Goal: Task Accomplishment & Management: Manage account settings

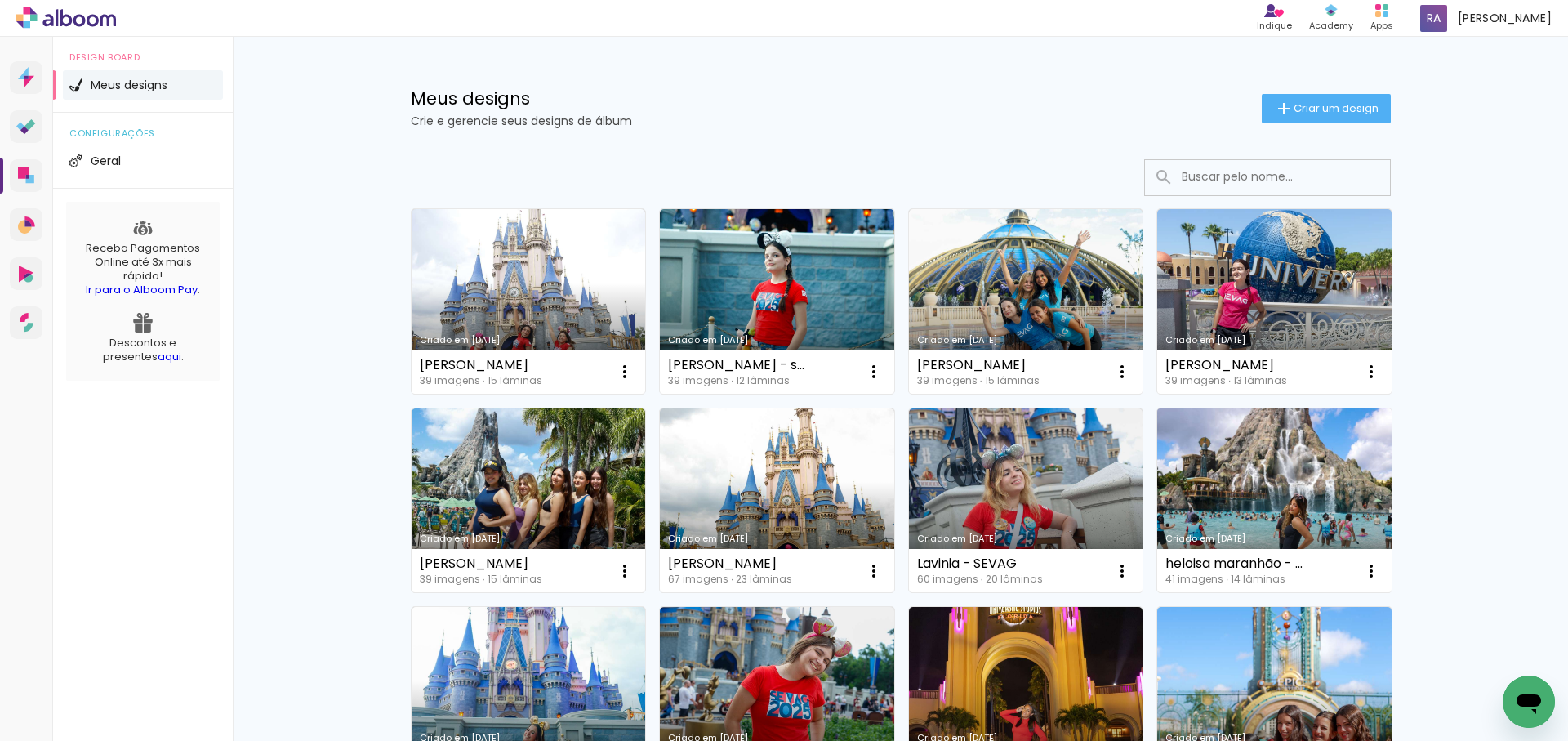
click at [1280, 458] on link "Criado em [DATE]" at bounding box center [1274, 500] width 234 height 184
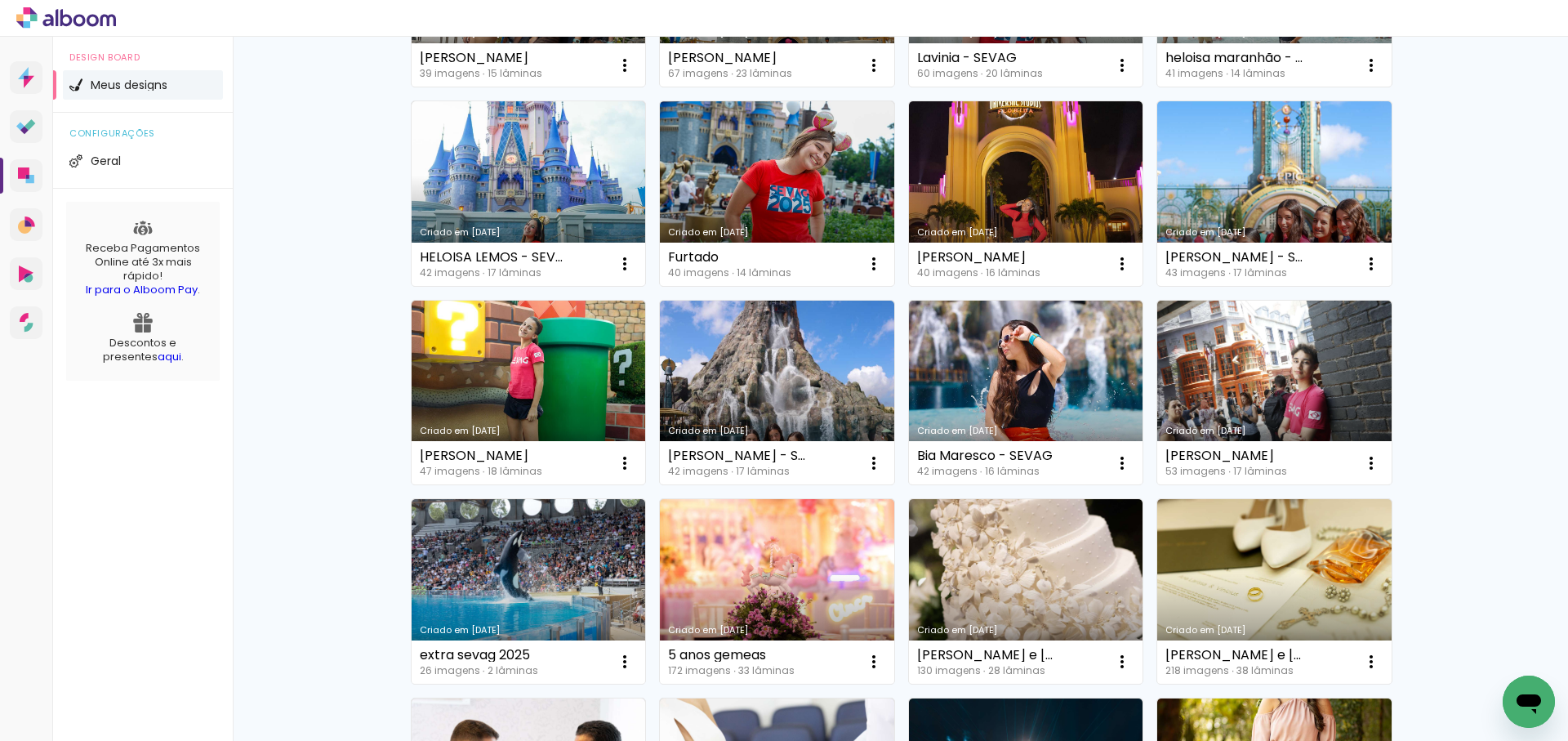
scroll to position [510, 0]
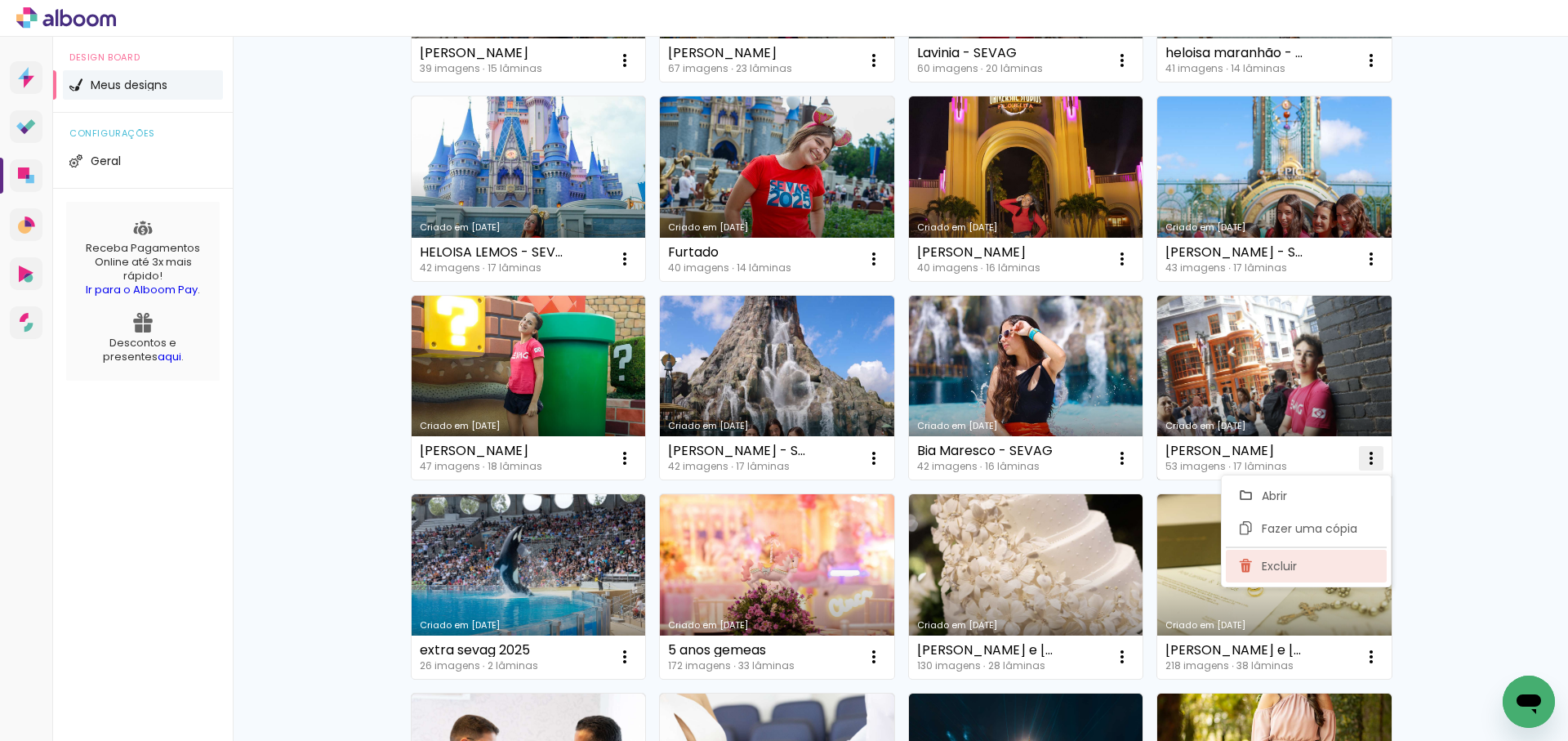
click at [1292, 564] on span "Excluir" at bounding box center [1279, 567] width 35 height 12
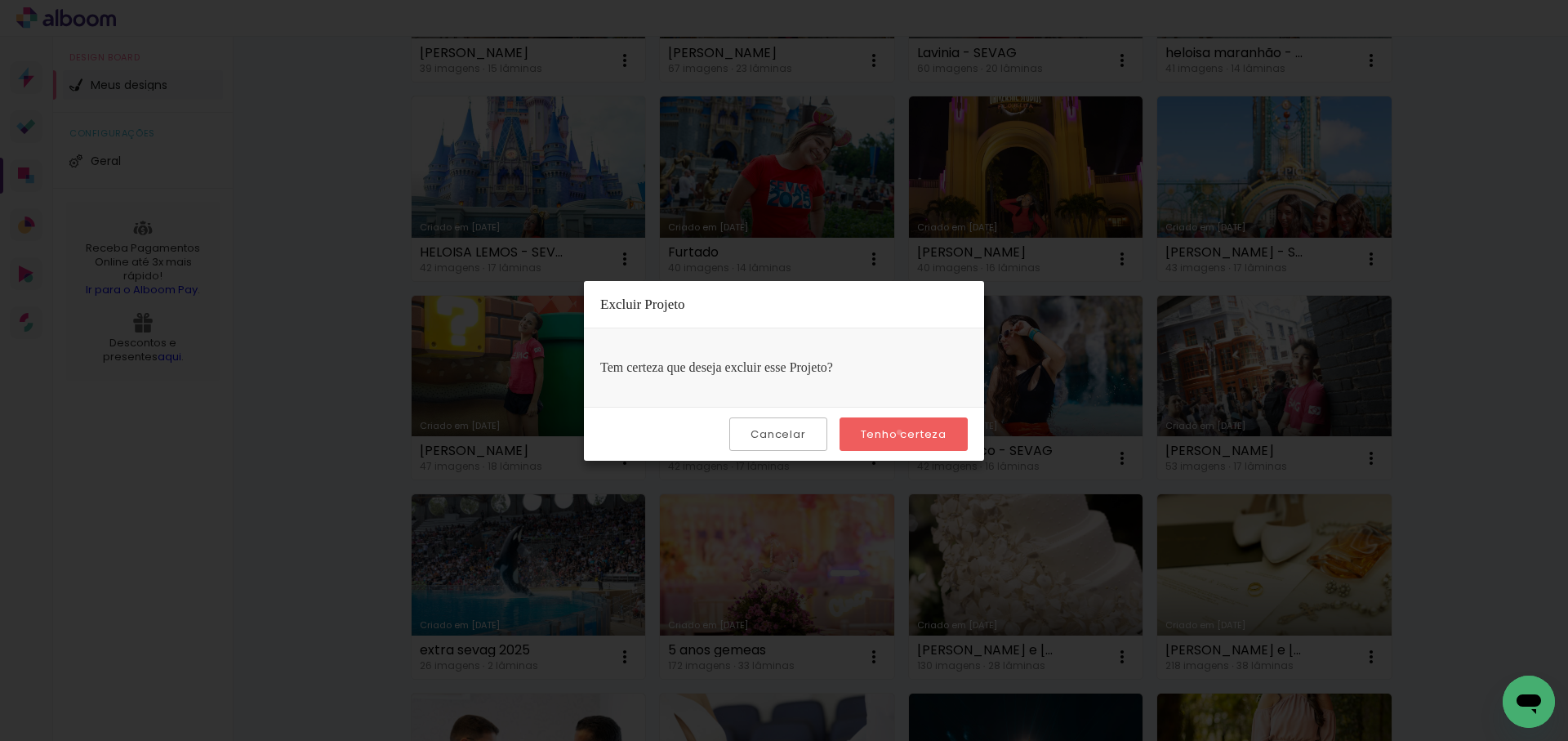
click at [0, 0] on slot "Tenho certeza" at bounding box center [0, 0] width 0 height 0
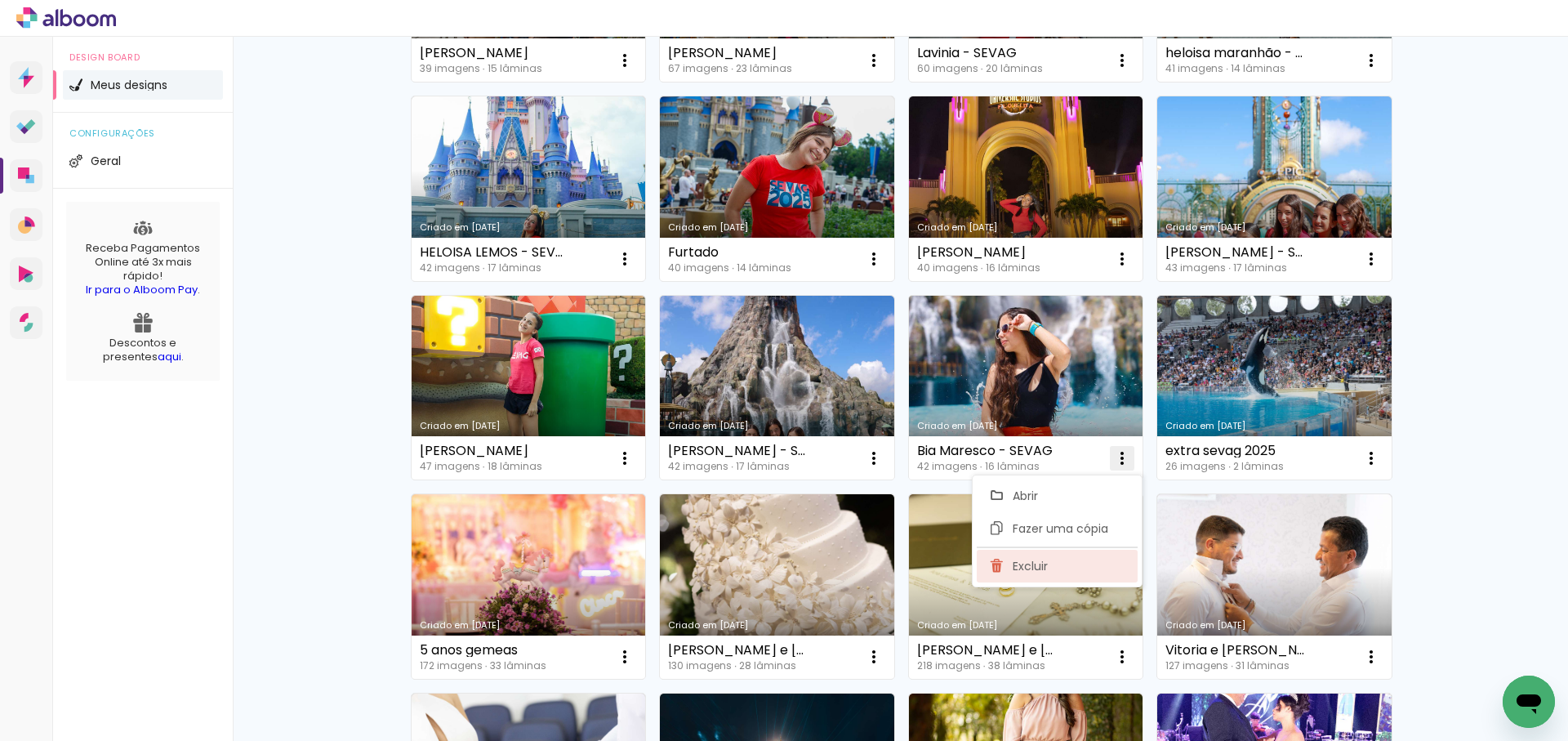
click at [1035, 571] on span "Excluir" at bounding box center [1030, 567] width 35 height 12
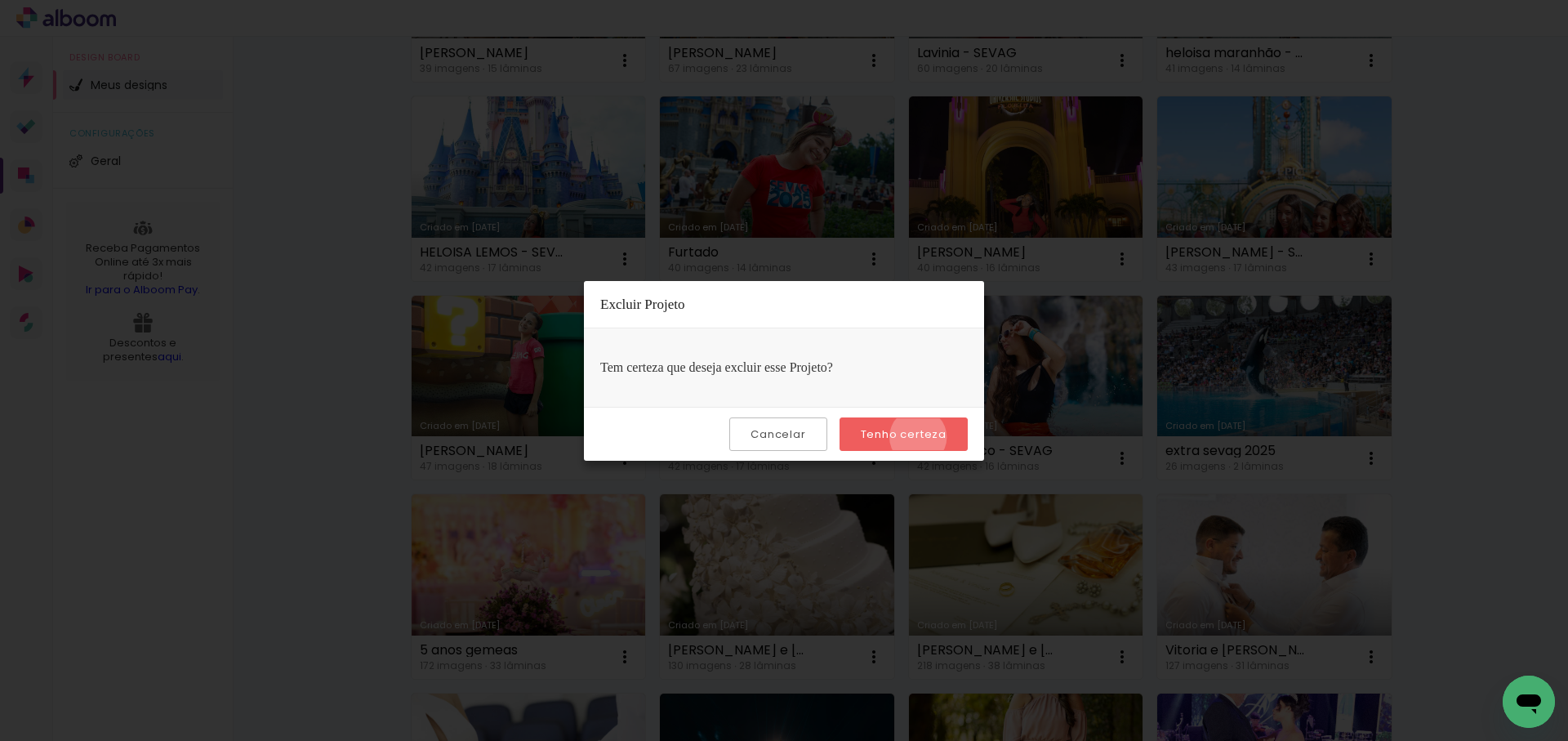
click at [0, 0] on slot "Tenho certeza" at bounding box center [0, 0] width 0 height 0
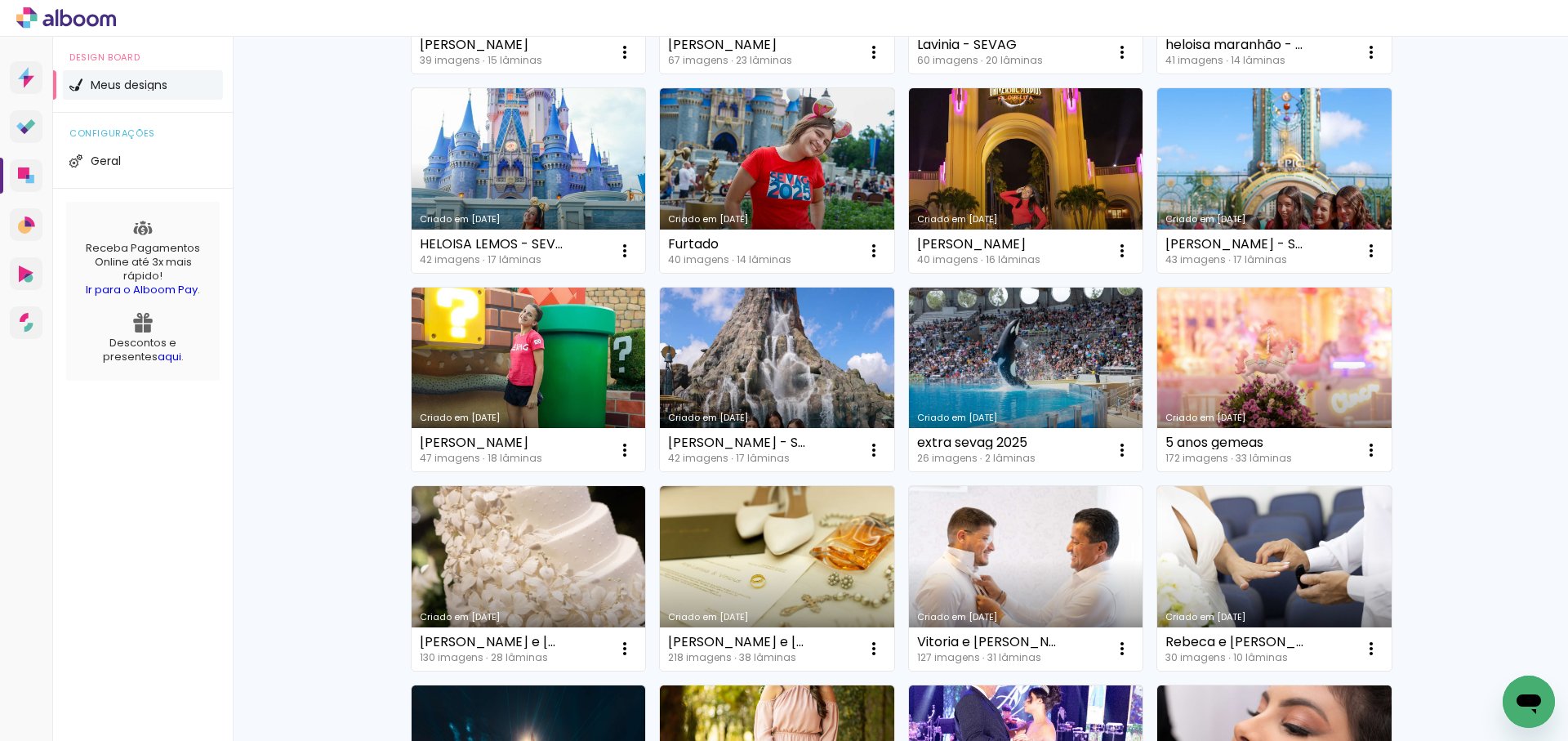
scroll to position [516, 0]
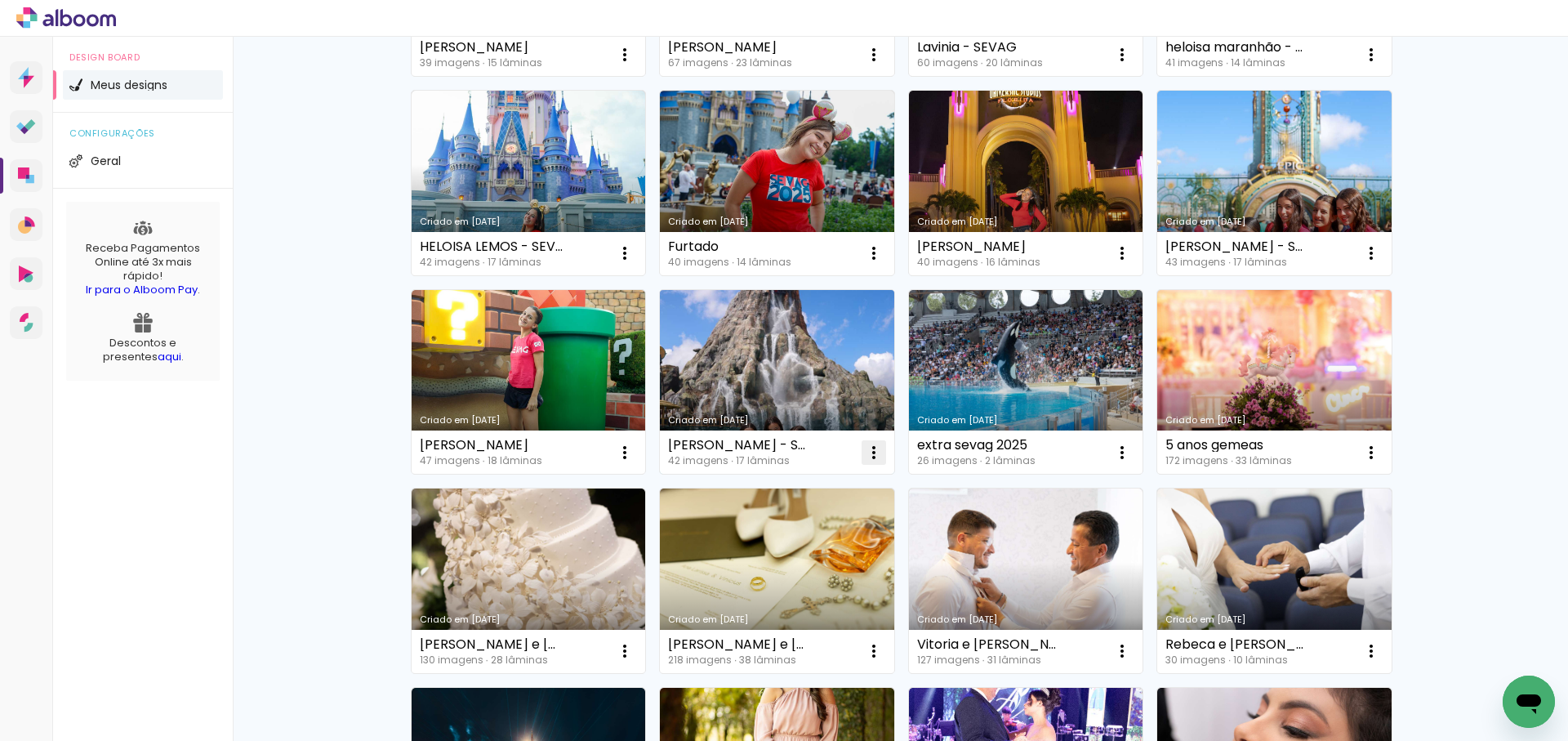
drag, startPoint x: 875, startPoint y: 449, endPoint x: 866, endPoint y: 451, distance: 9.2
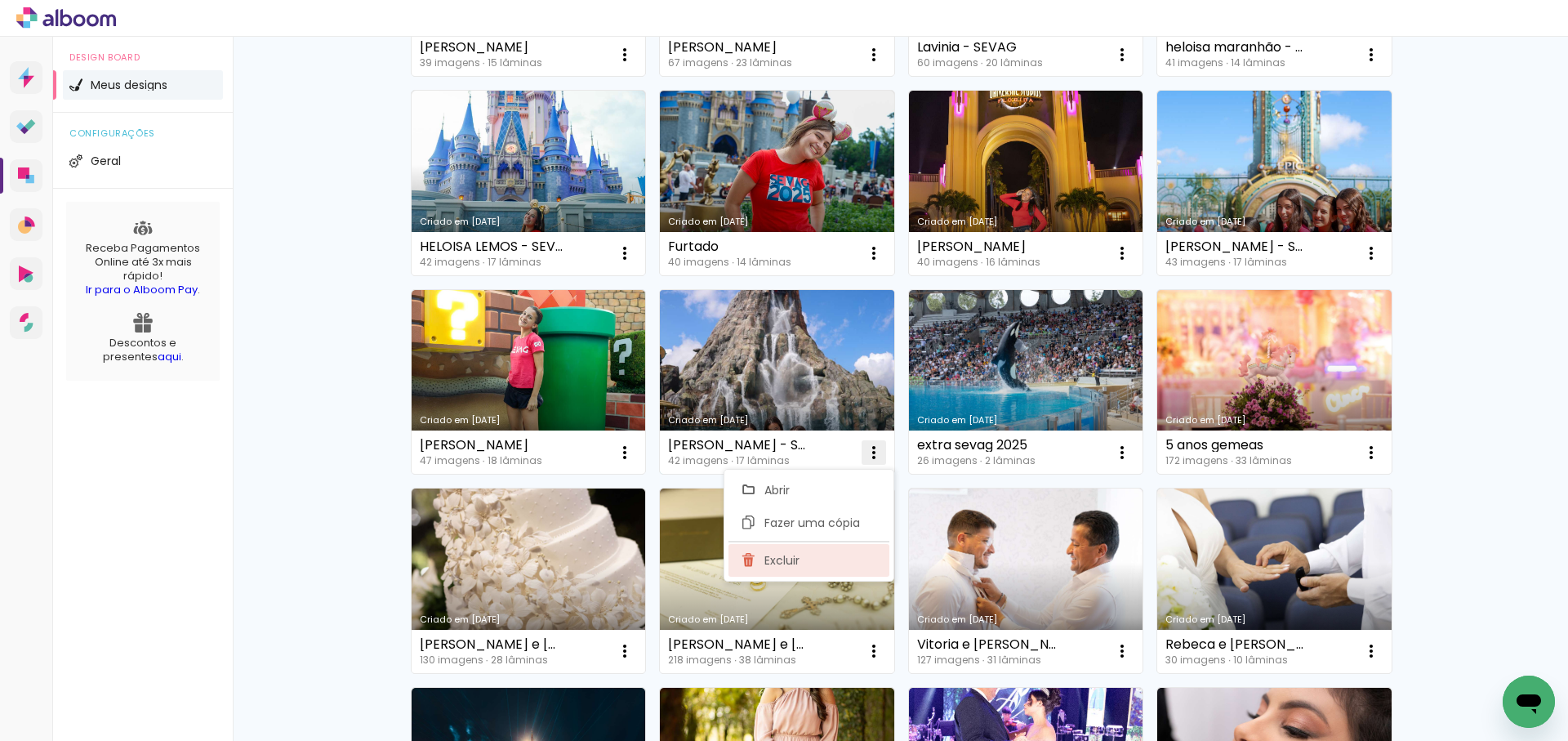
click at [786, 567] on span "Excluir" at bounding box center [782, 561] width 35 height 12
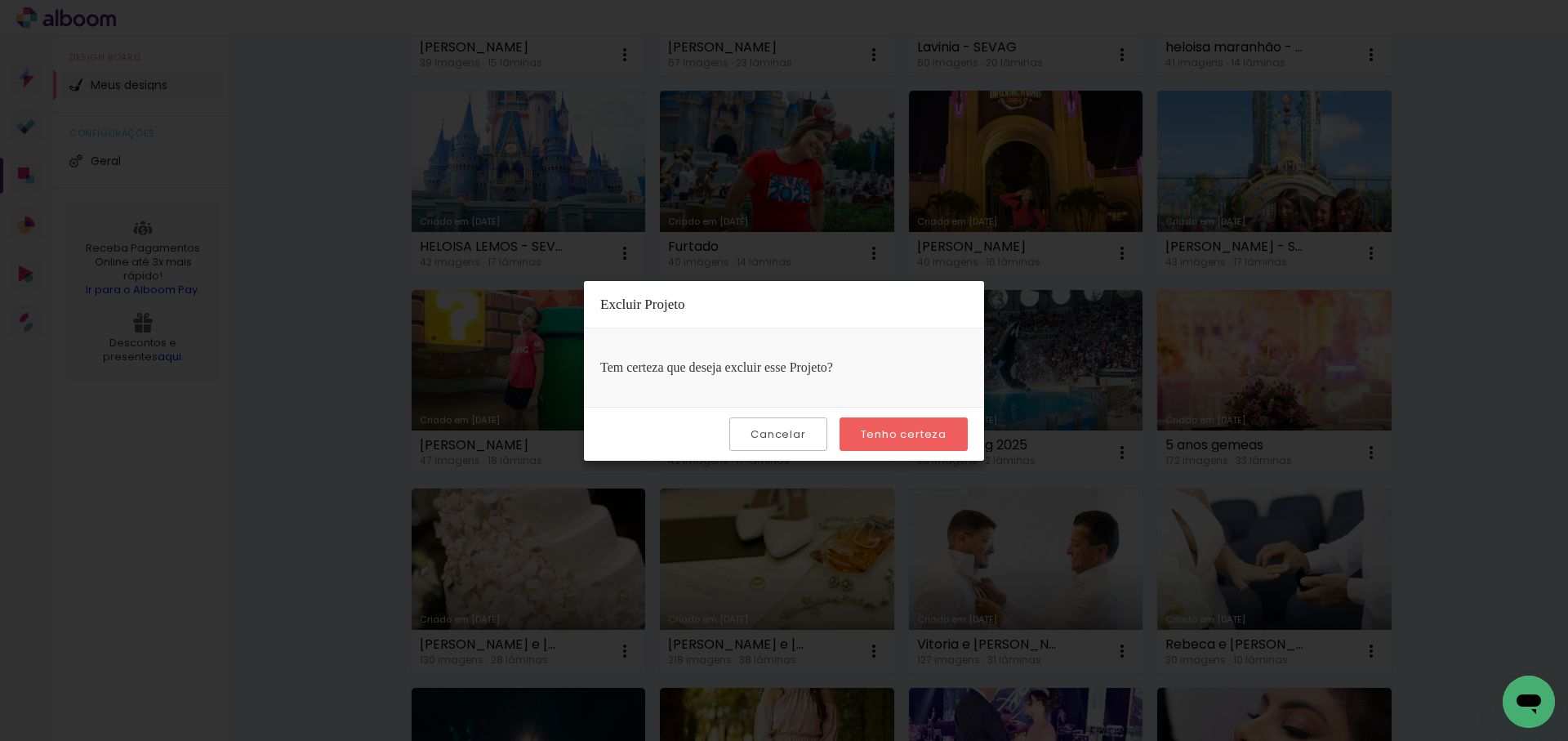
click at [0, 0] on slot "Tenho certeza" at bounding box center [0, 0] width 0 height 0
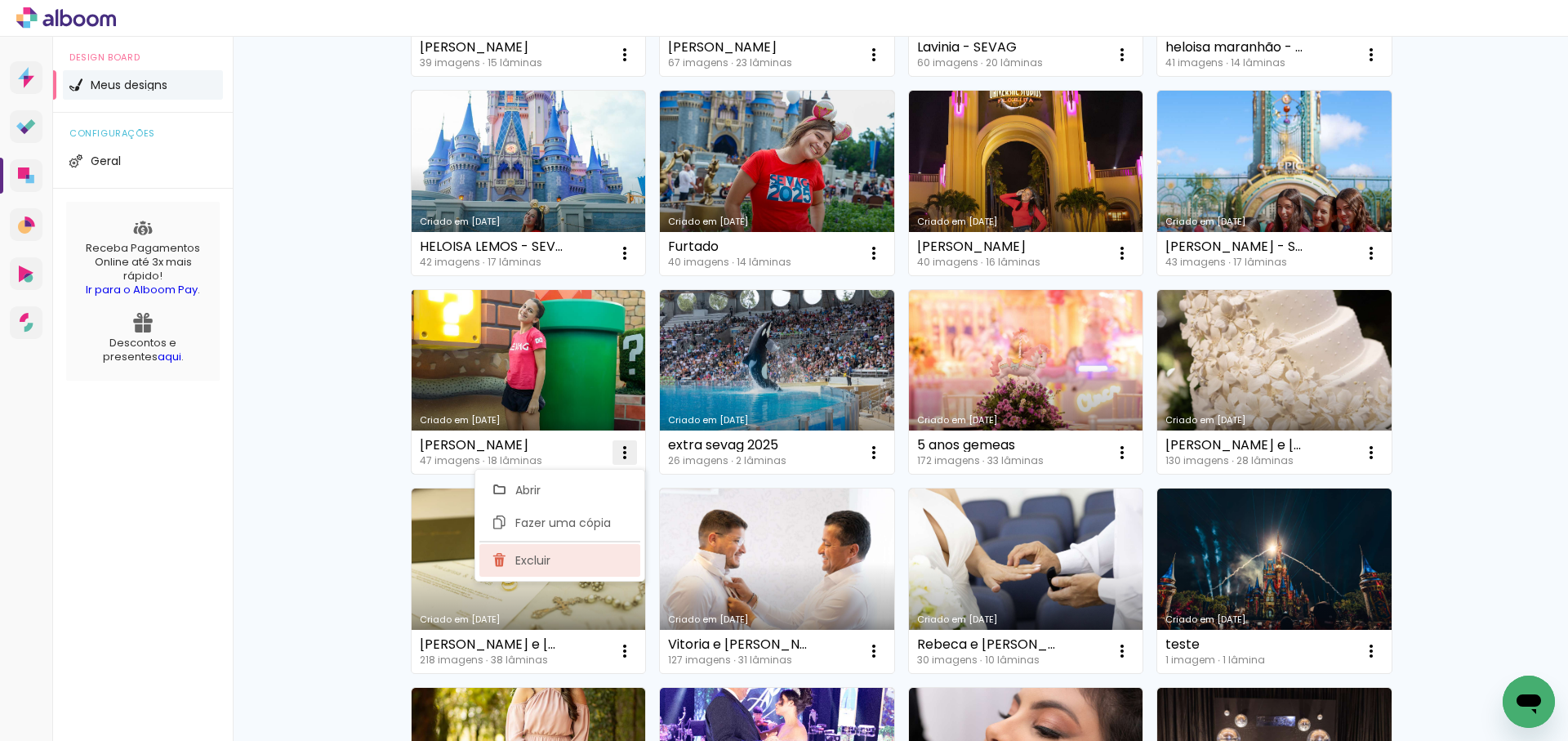
click at [543, 566] on span "Excluir" at bounding box center [532, 561] width 35 height 12
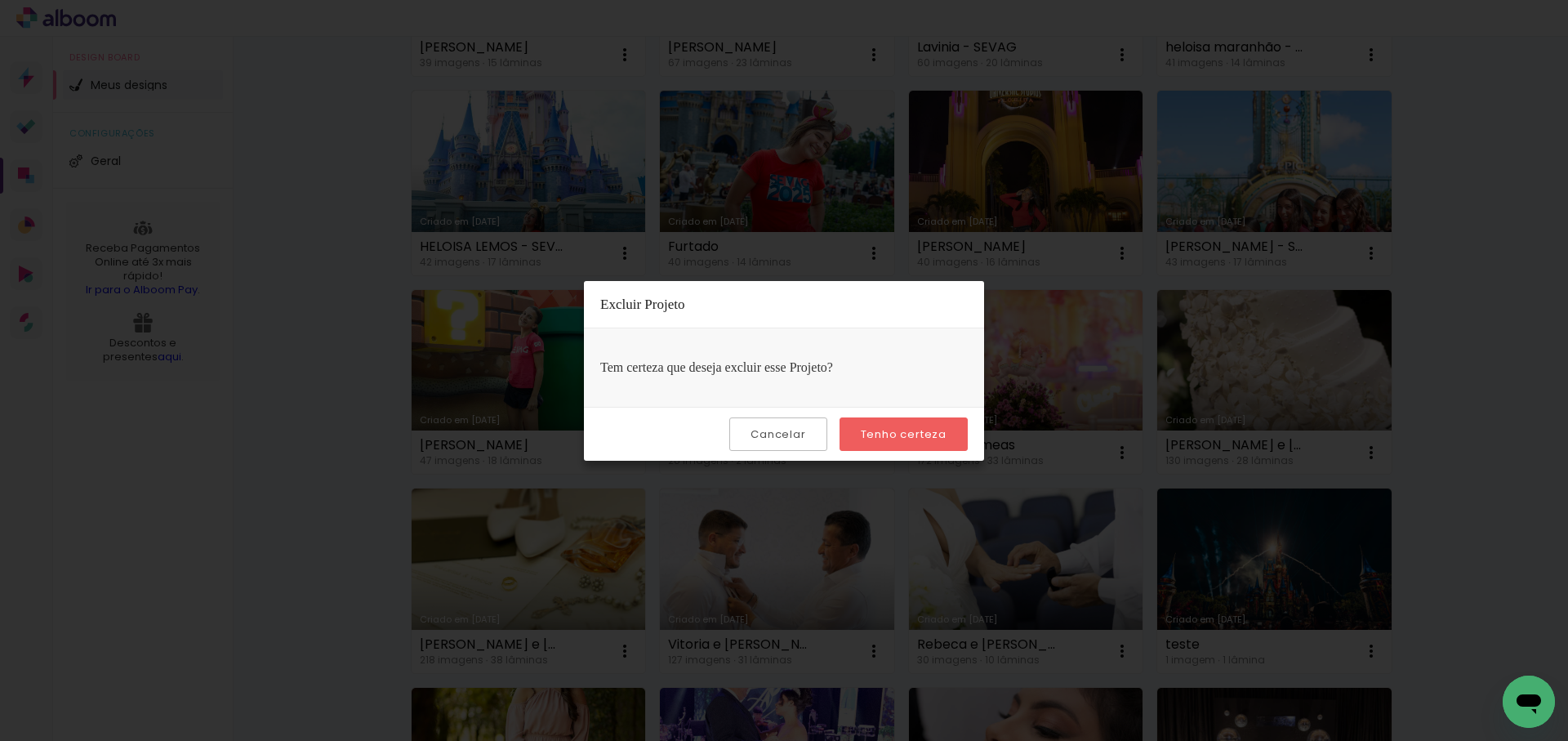
click at [0, 0] on slot "Tenho certeza" at bounding box center [0, 0] width 0 height 0
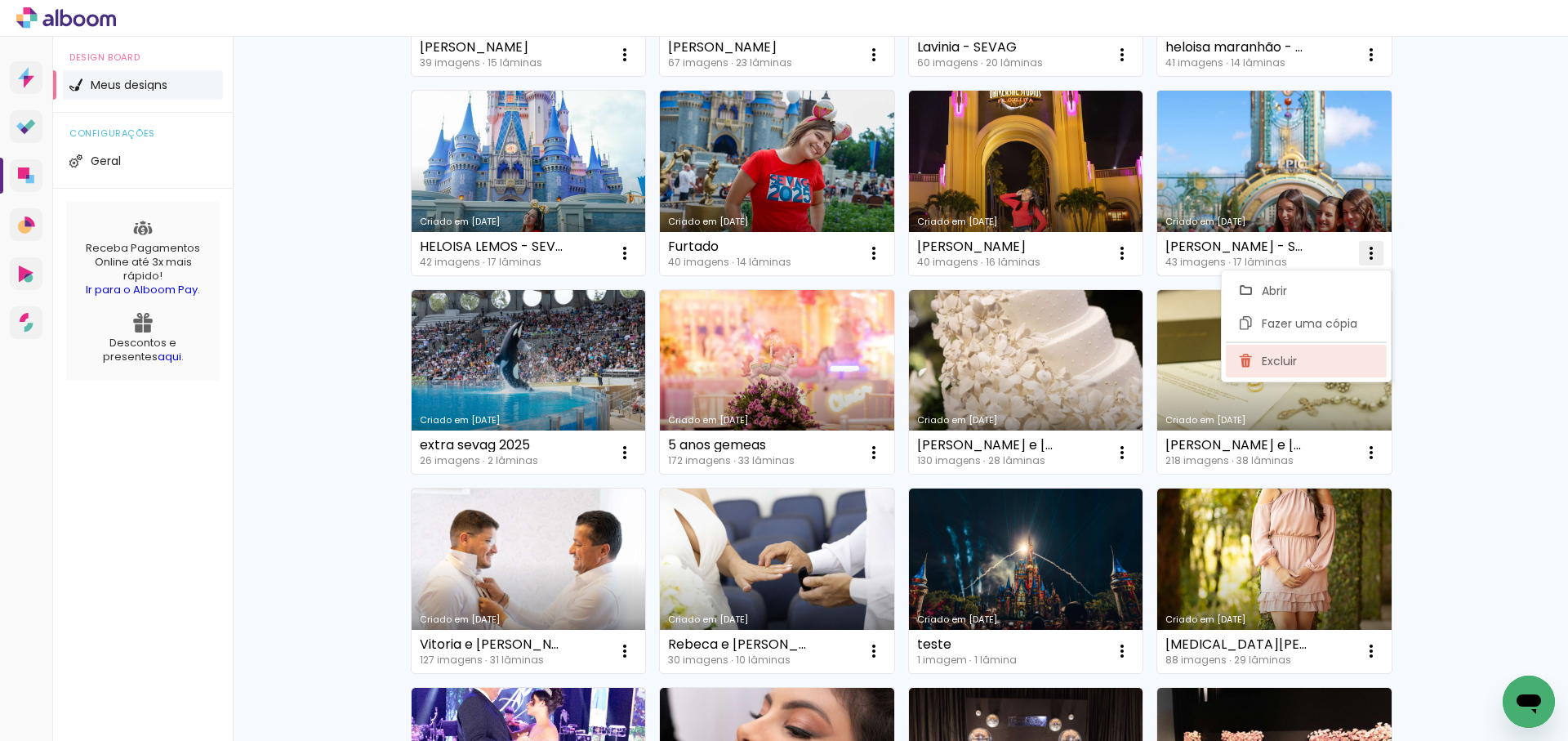
click at [1284, 363] on span "Excluir" at bounding box center [1279, 361] width 35 height 12
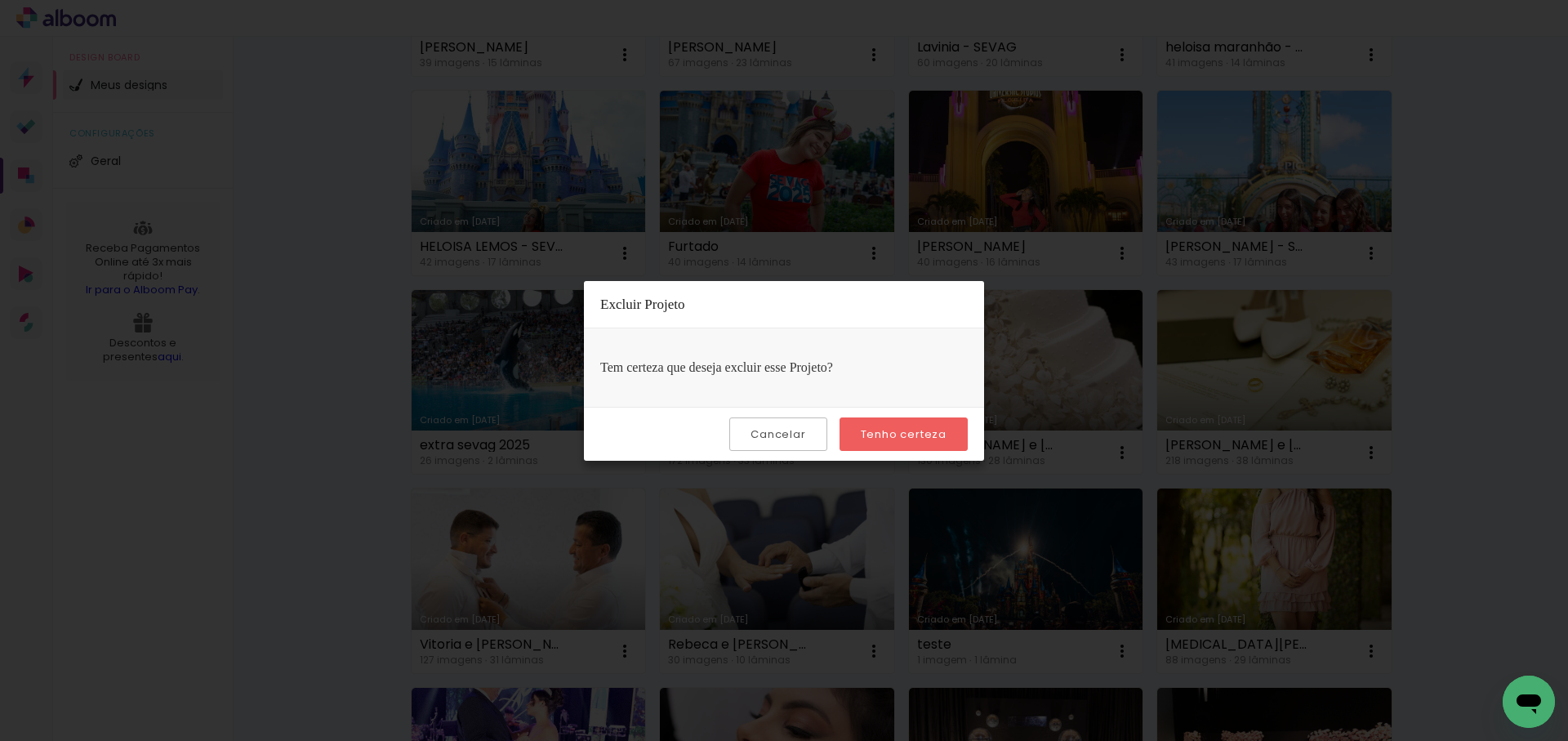
click at [0, 0] on slot "Tenho certeza" at bounding box center [0, 0] width 0 height 0
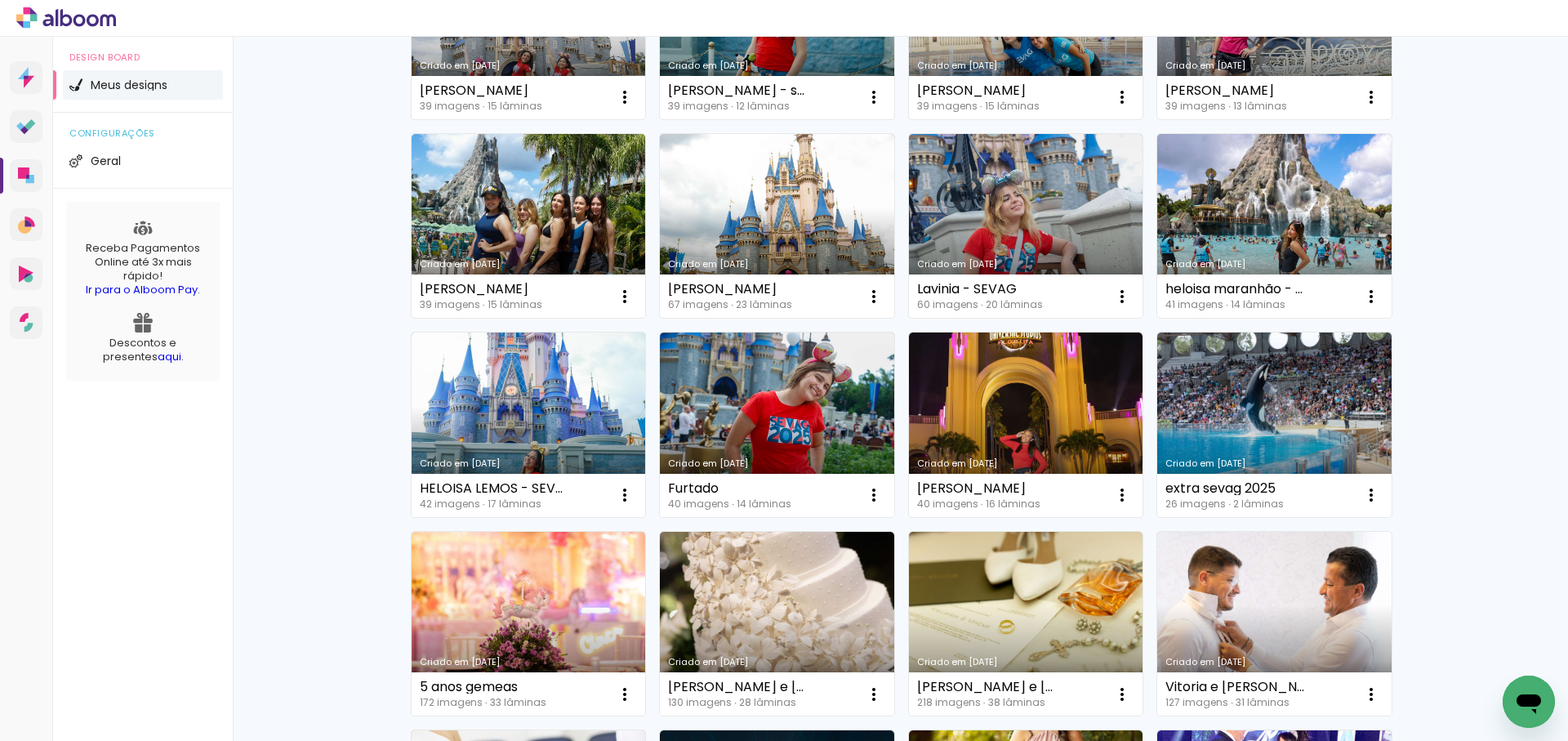
scroll to position [271, 0]
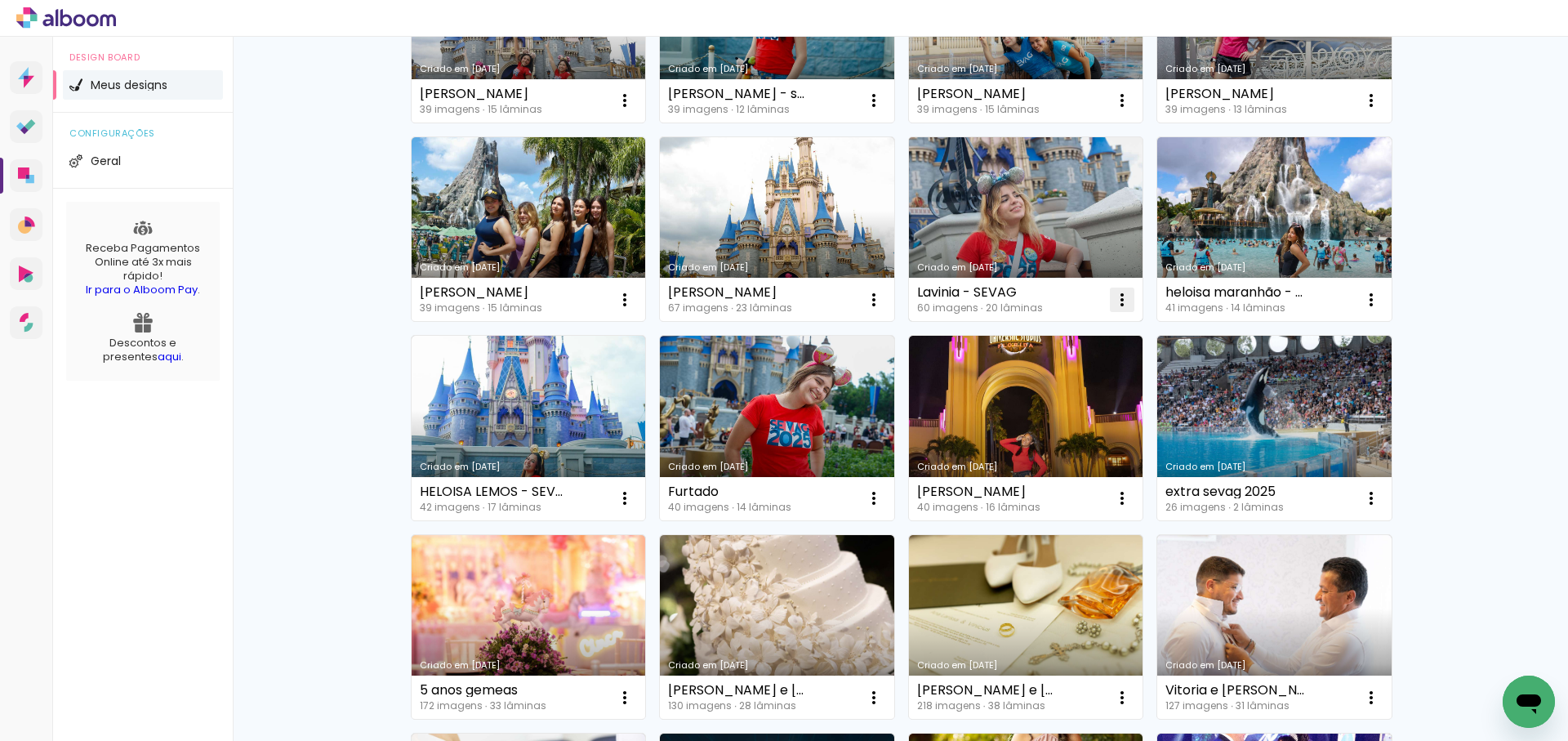
click at [635, 110] on iron-icon at bounding box center [625, 101] width 20 height 20
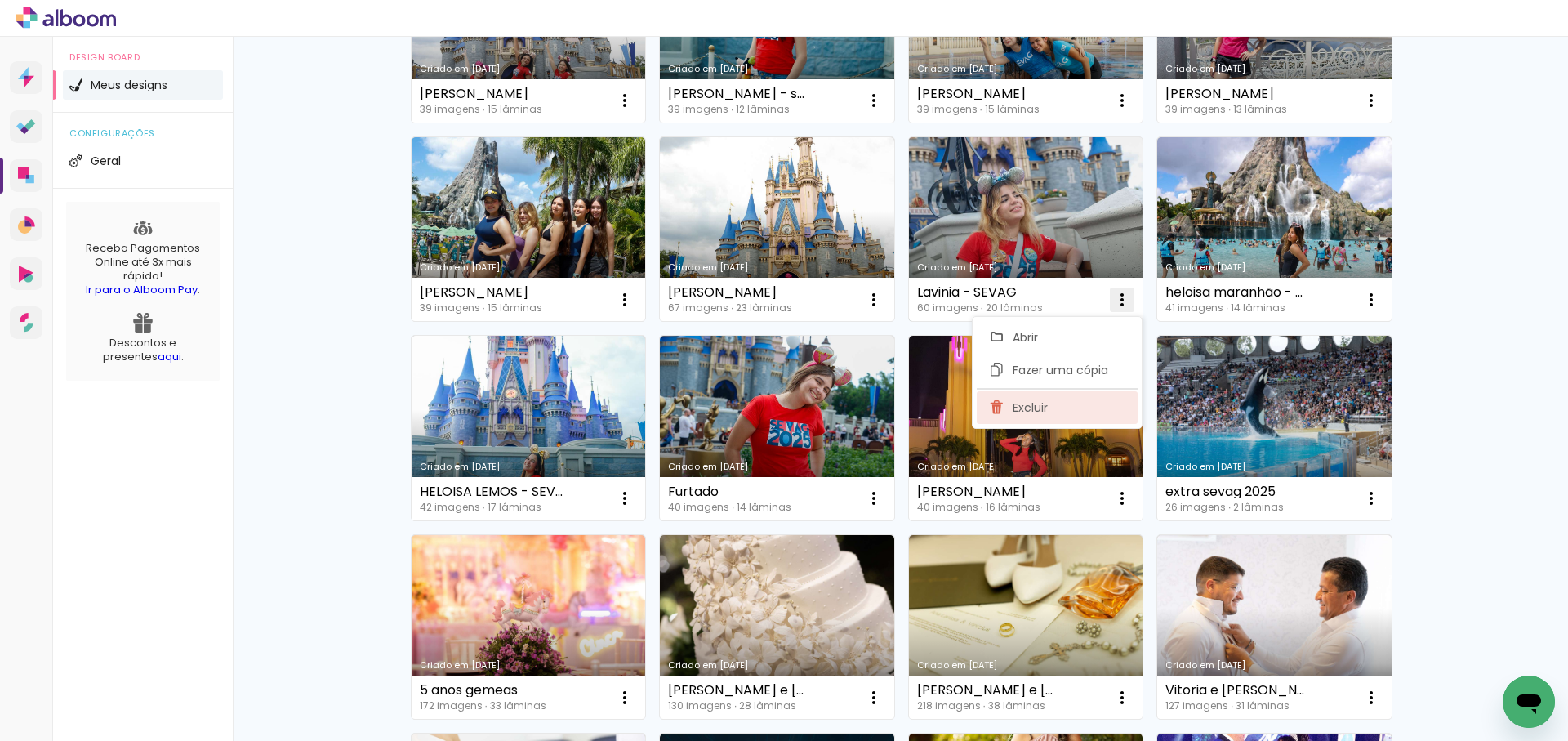
click at [1036, 402] on span "Excluir" at bounding box center [1030, 408] width 35 height 12
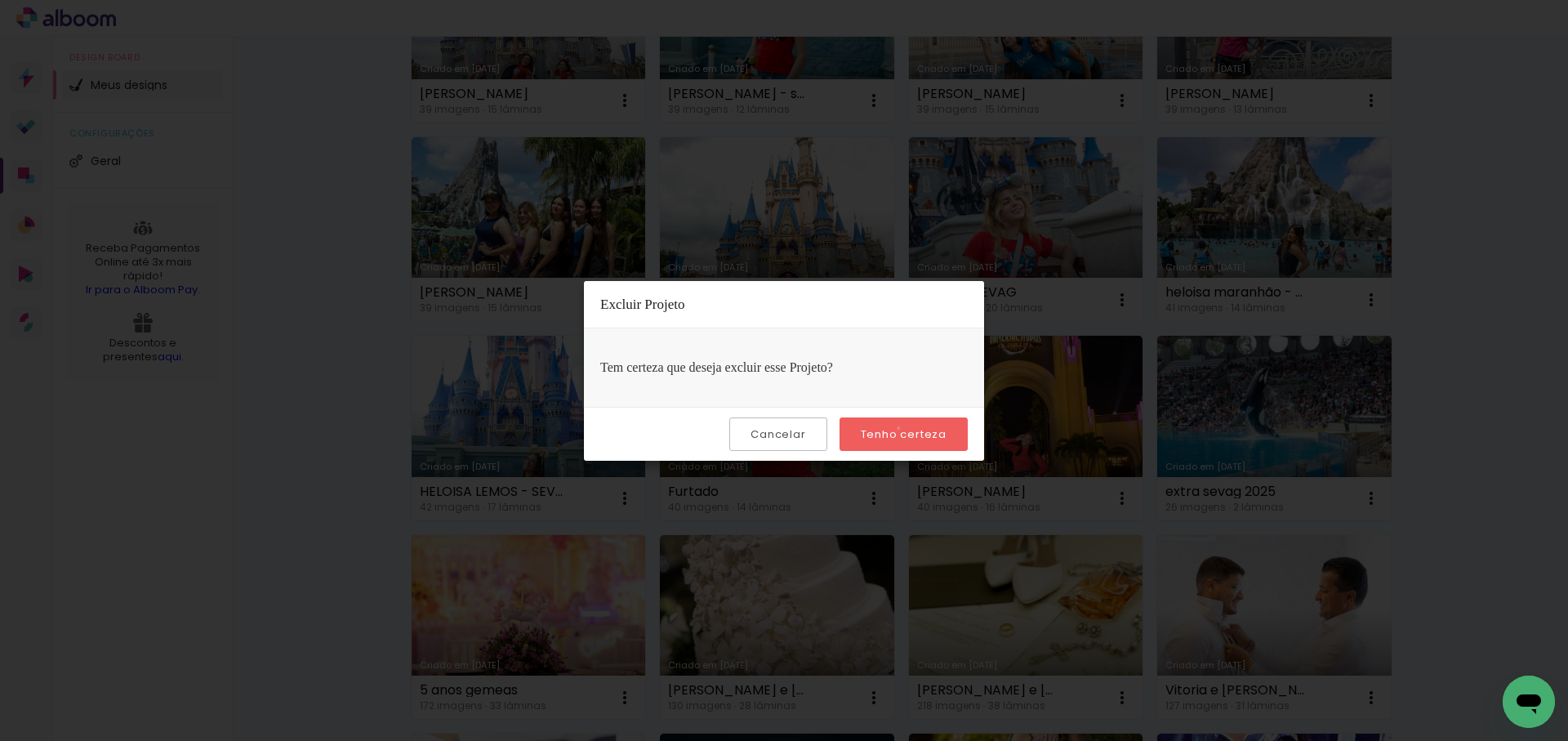
click at [0, 0] on slot "Tenho certeza" at bounding box center [0, 0] width 0 height 0
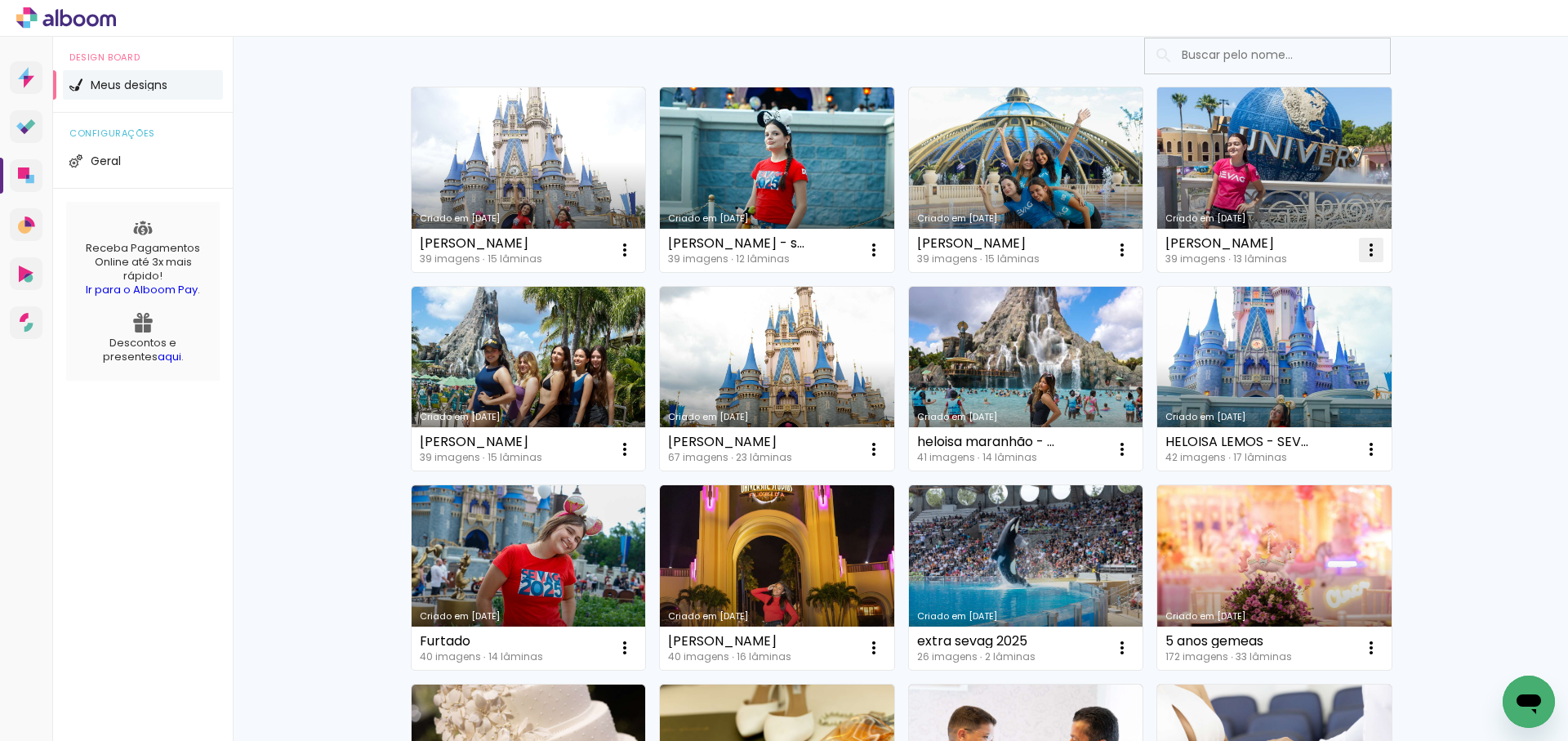
scroll to position [120, 0]
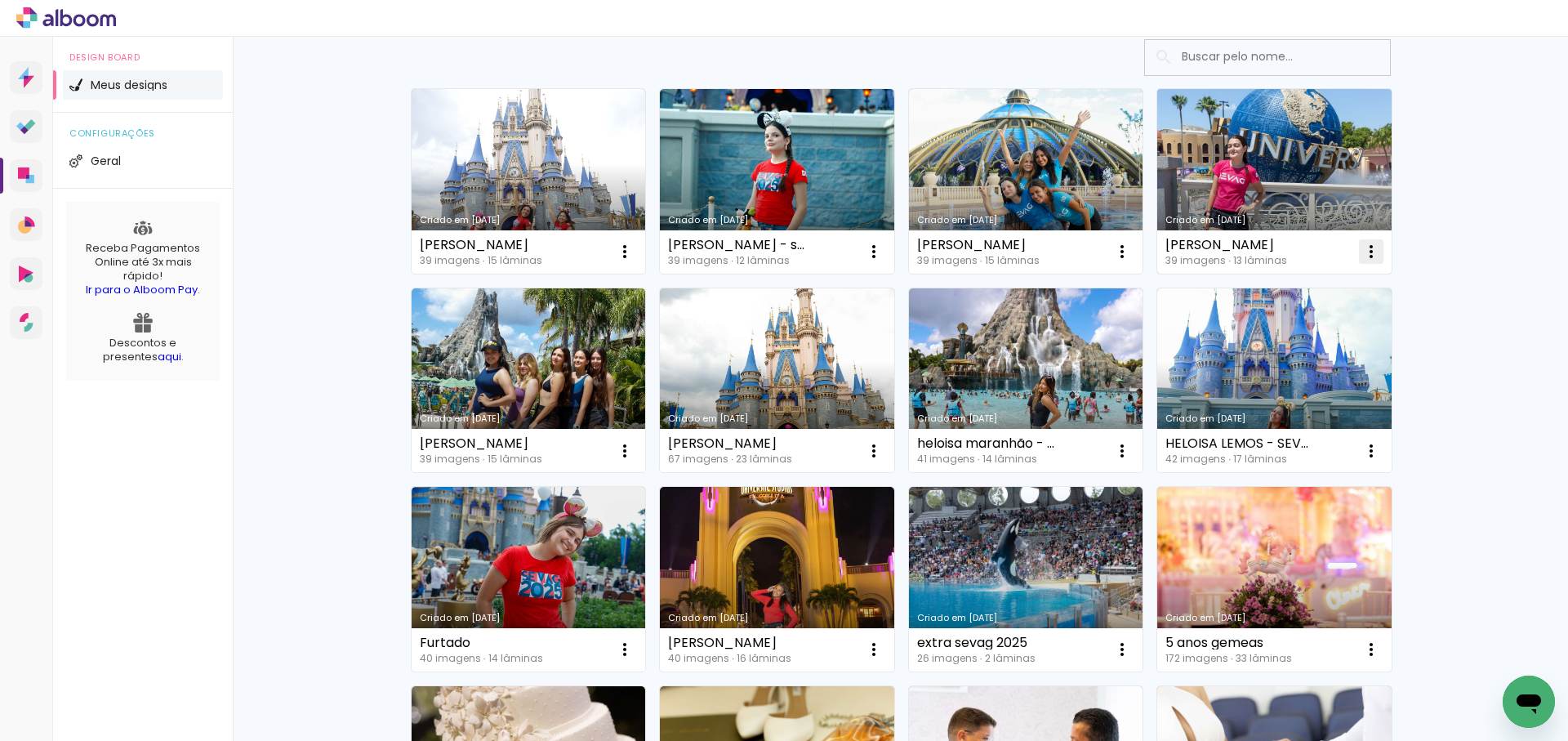
click at [635, 251] on iron-icon at bounding box center [625, 251] width 20 height 20
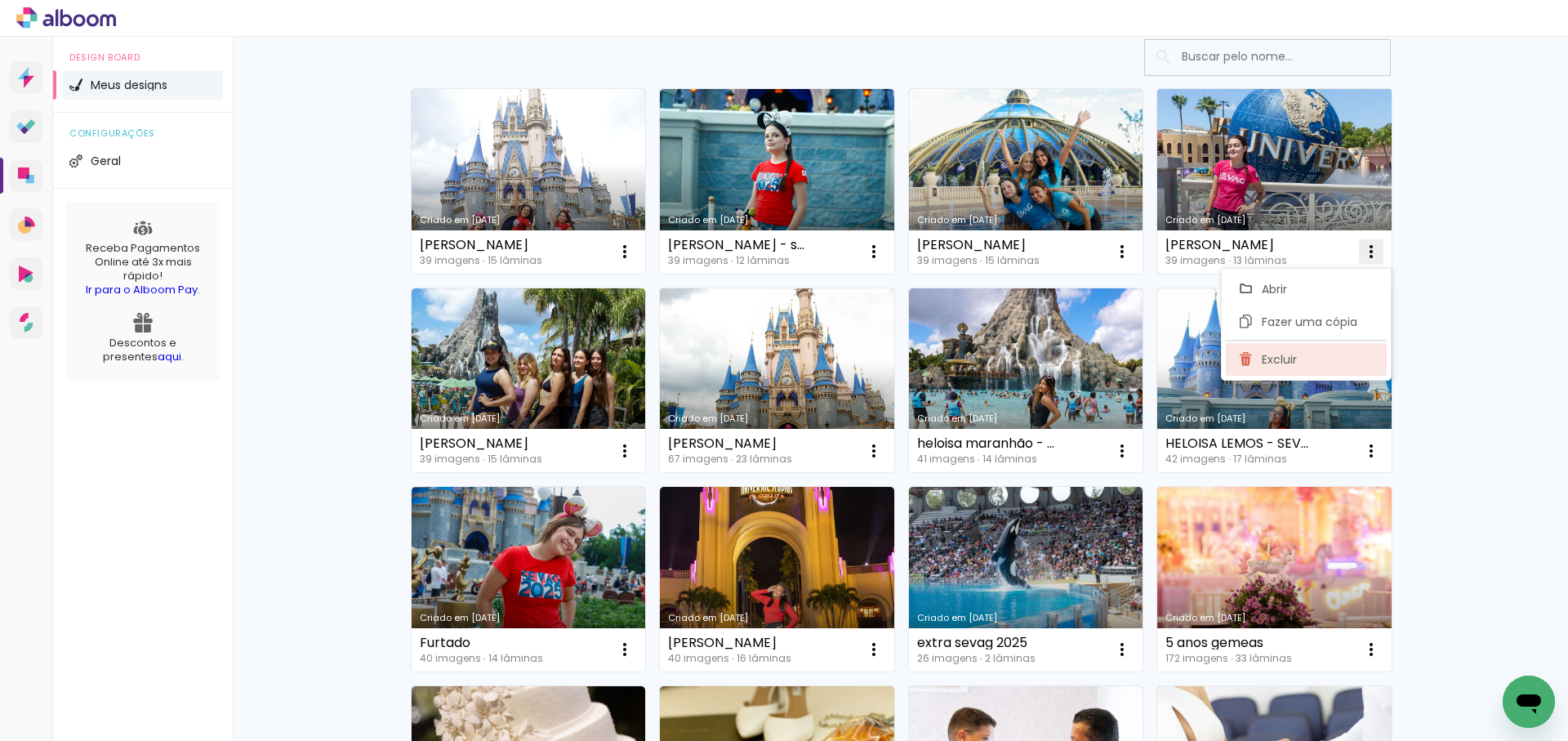
click at [1276, 360] on span "Excluir" at bounding box center [1279, 360] width 35 height 12
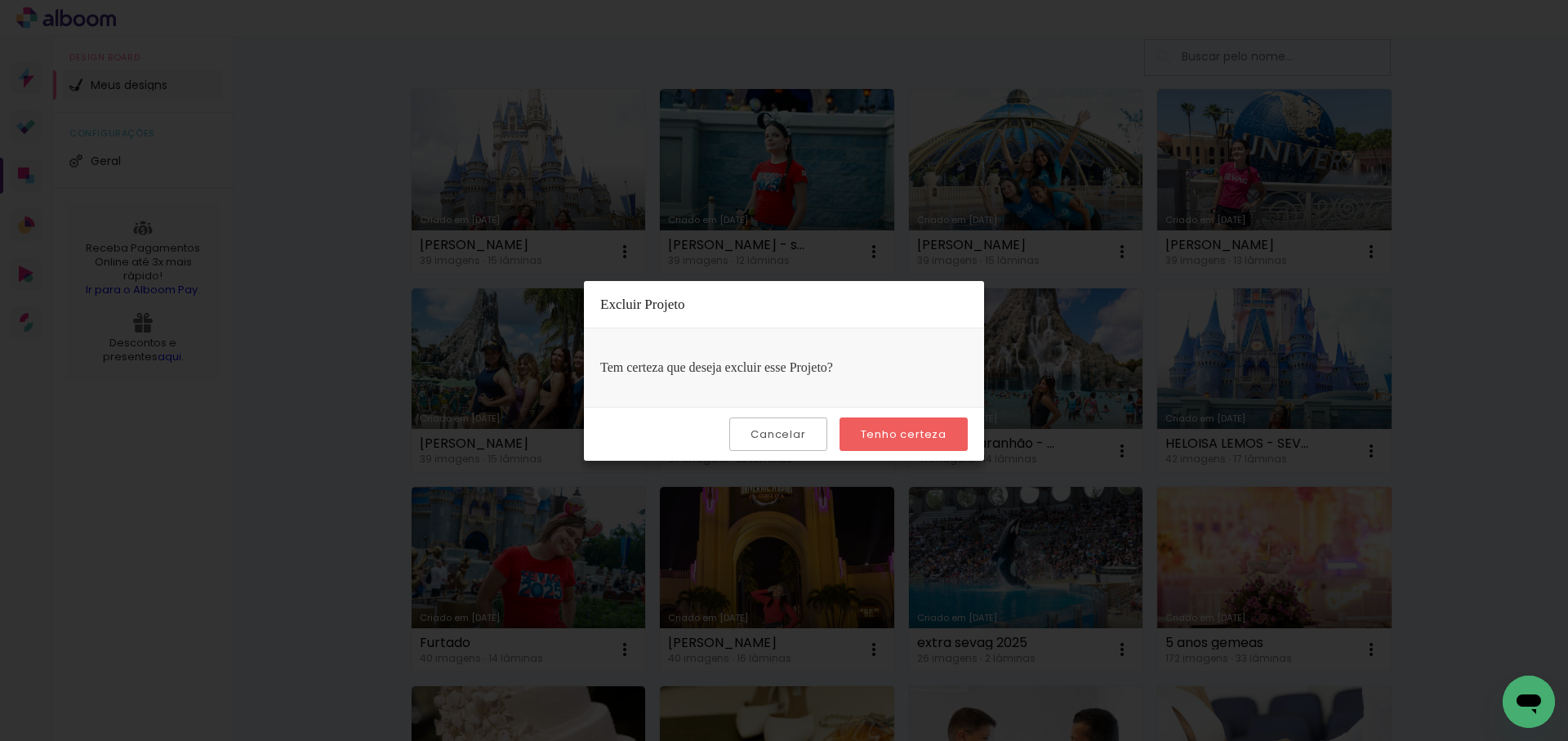
click at [0, 0] on slot "Tenho certeza" at bounding box center [0, 0] width 0 height 0
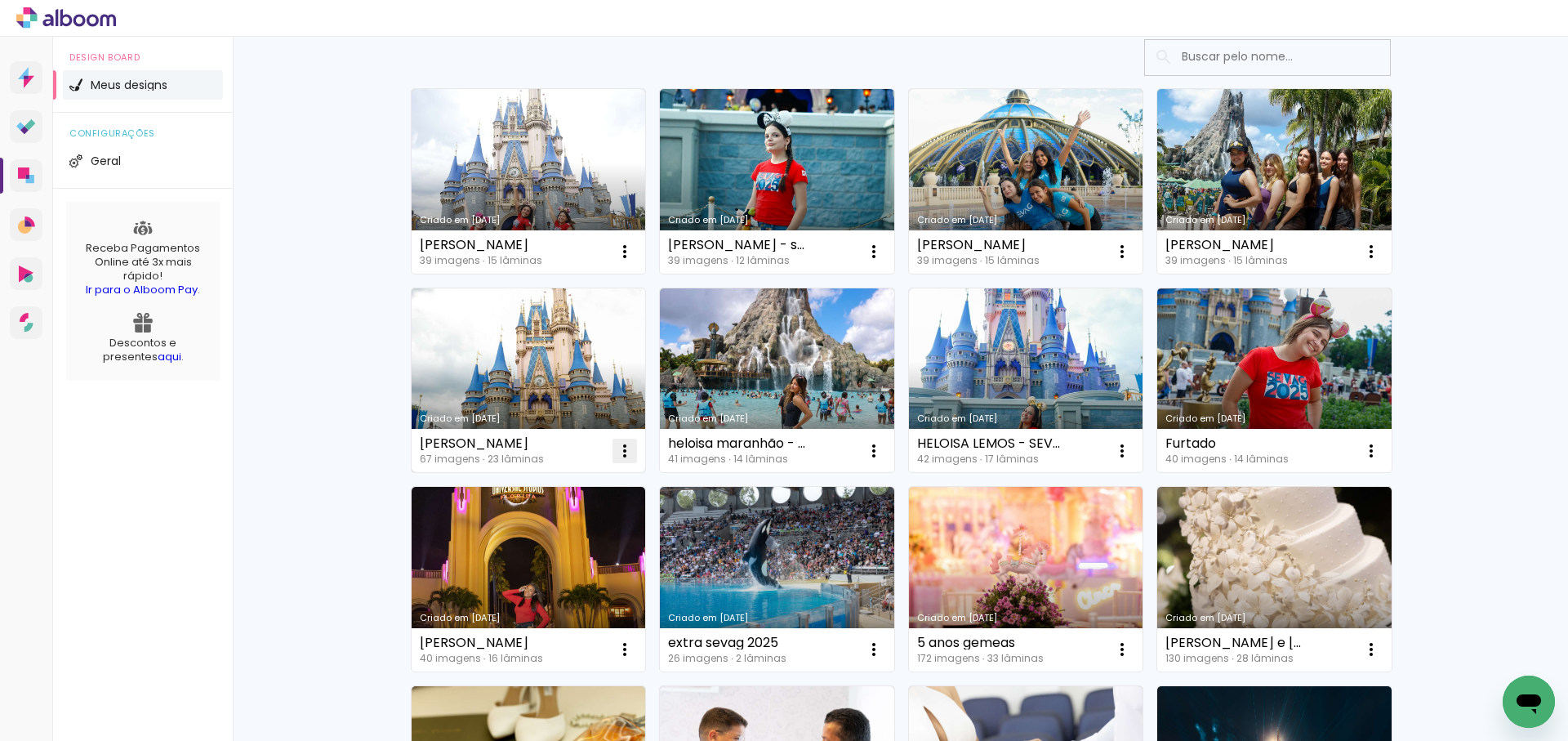
click at [628, 261] on iron-icon at bounding box center [625, 251] width 20 height 20
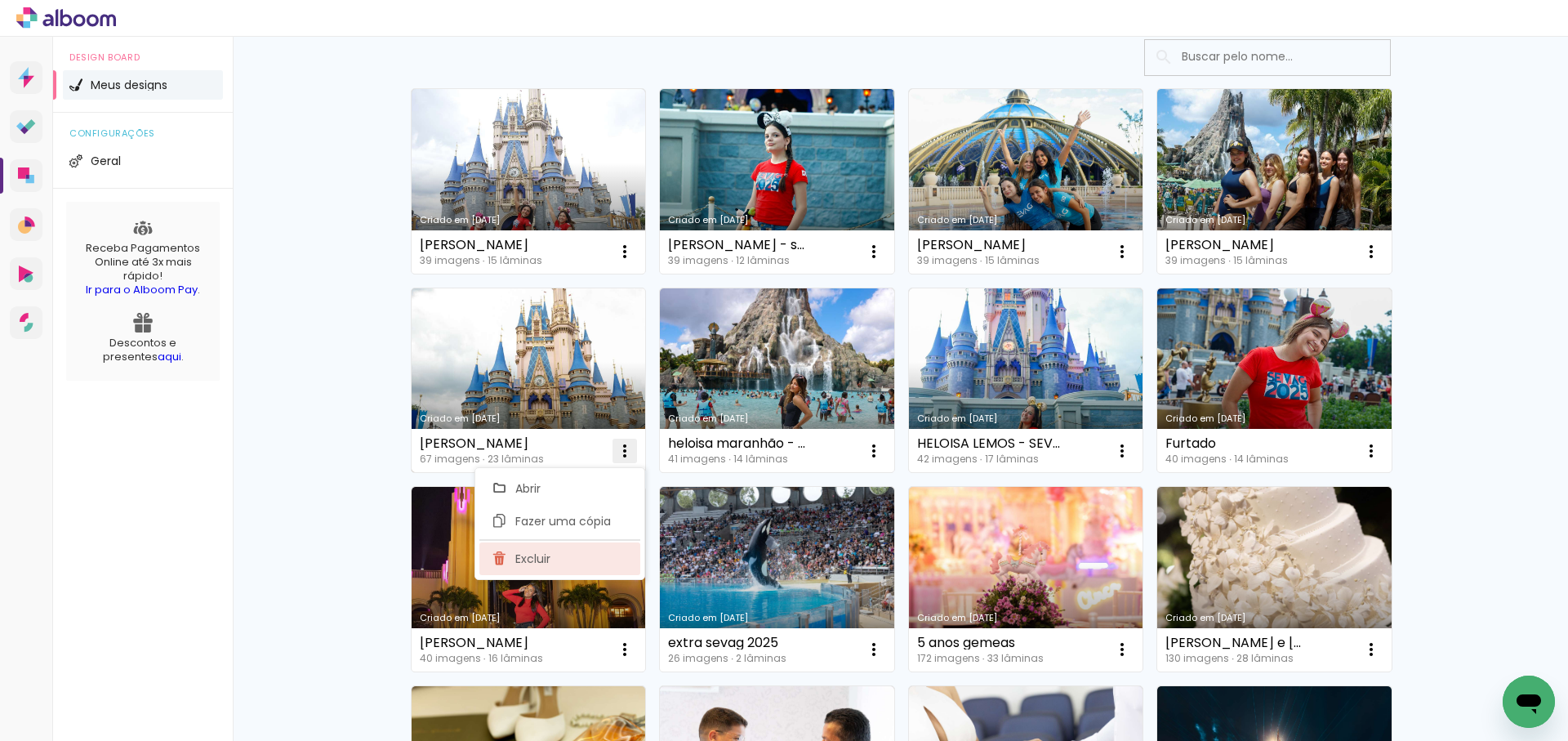
click at [551, 559] on paper-item "Excluir" at bounding box center [560, 559] width 161 height 33
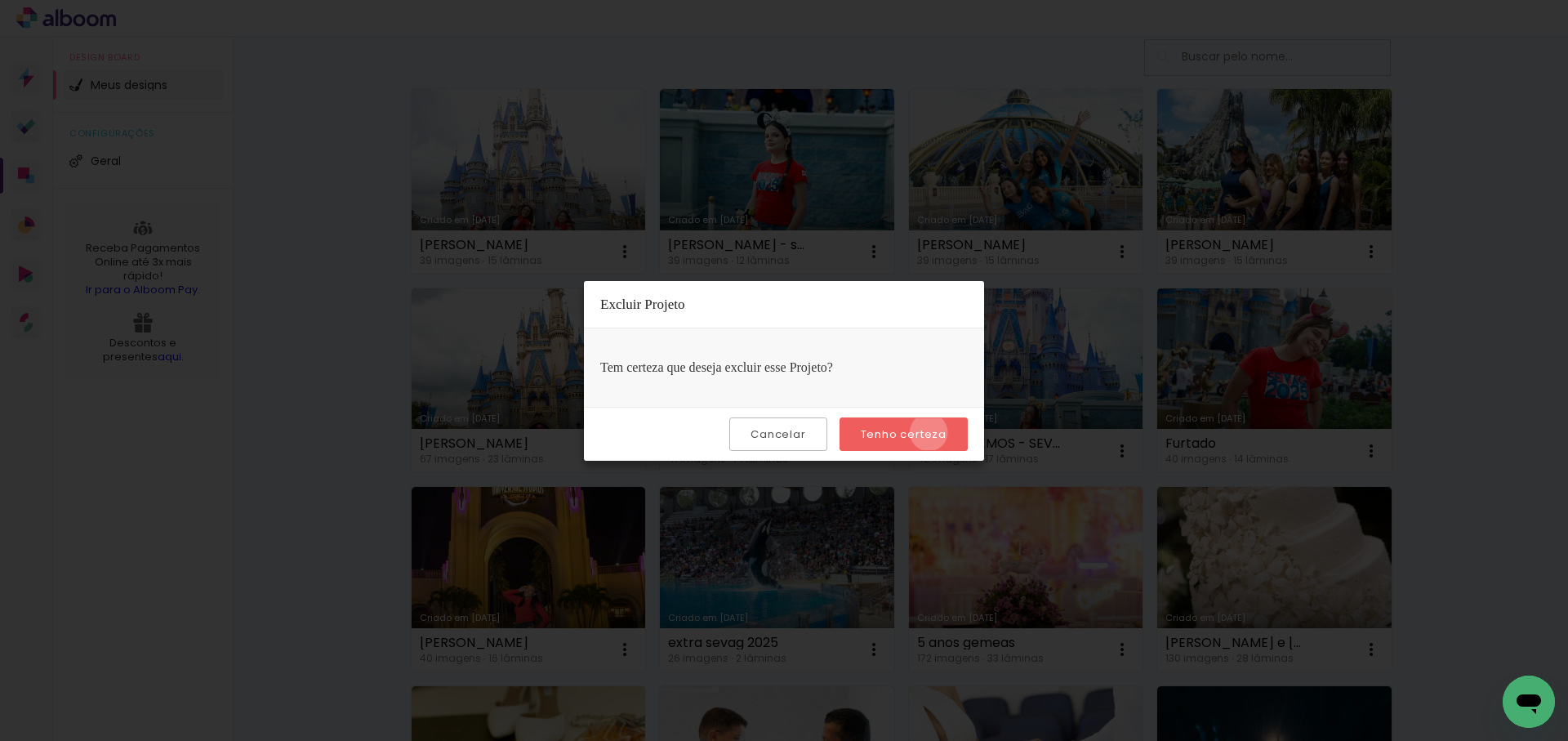
click at [0, 0] on slot "Tenho certeza" at bounding box center [0, 0] width 0 height 0
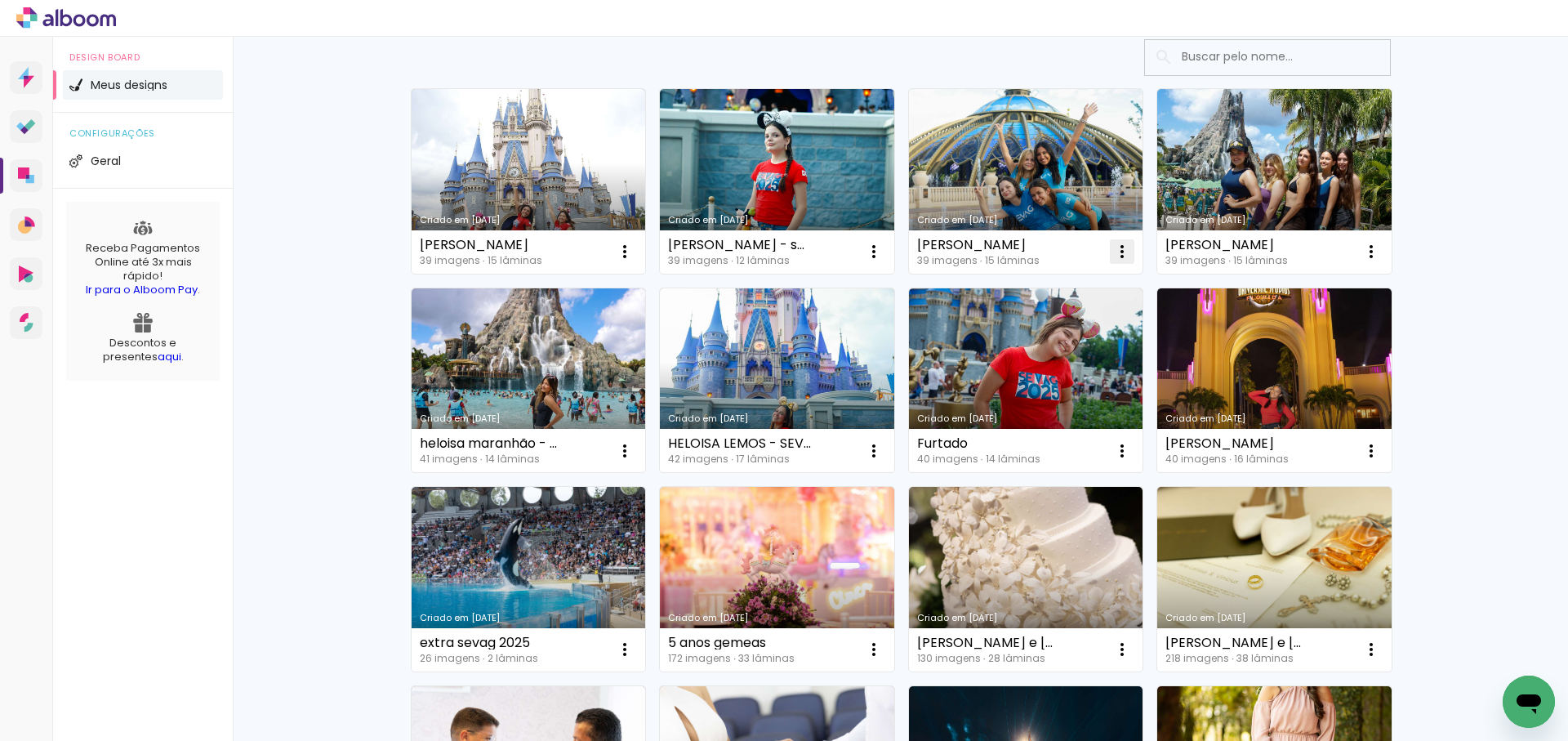
click at [635, 253] on iron-icon at bounding box center [625, 251] width 20 height 20
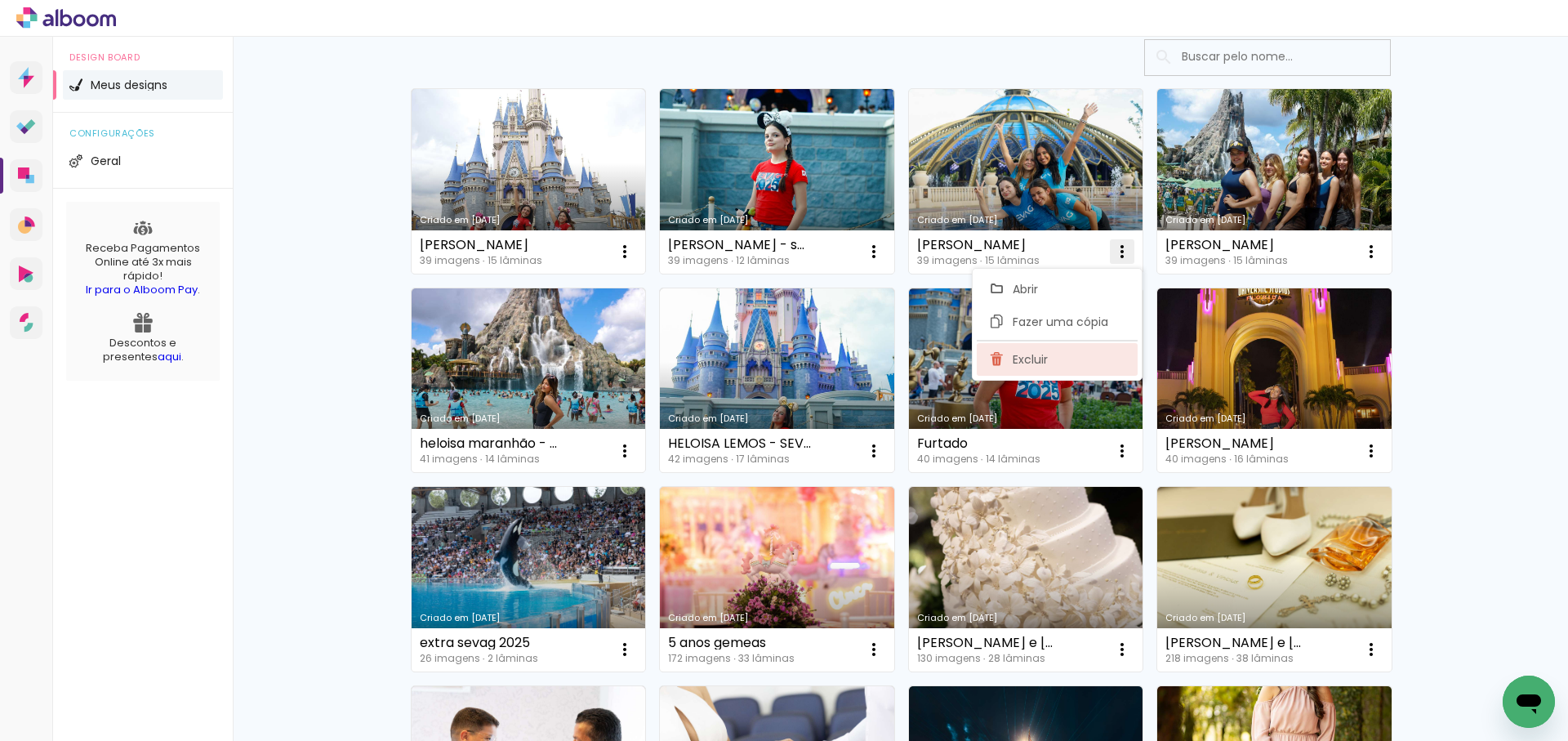
click at [1041, 365] on span "Excluir" at bounding box center [1030, 360] width 35 height 12
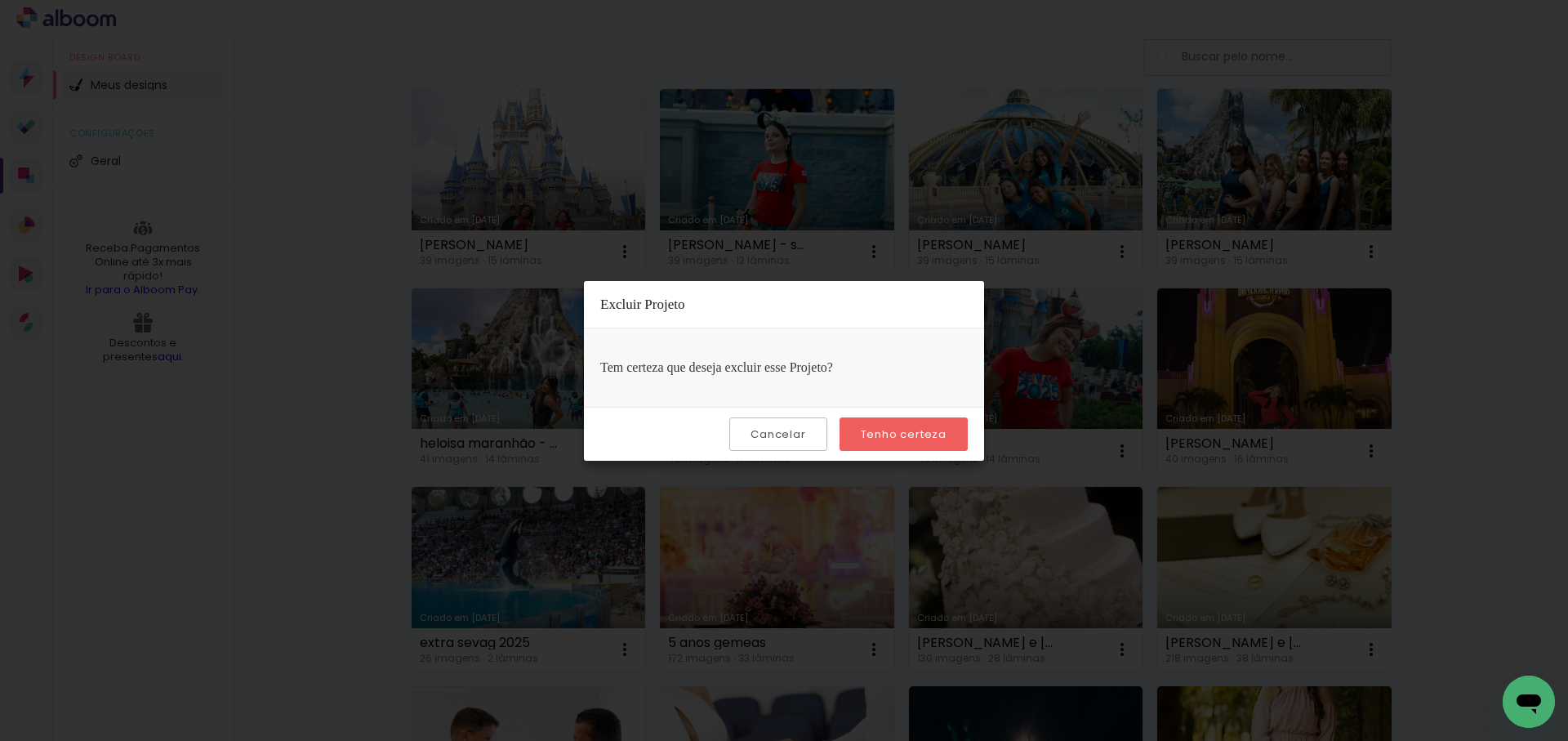
click at [0, 0] on slot "Tenho certeza" at bounding box center [0, 0] width 0 height 0
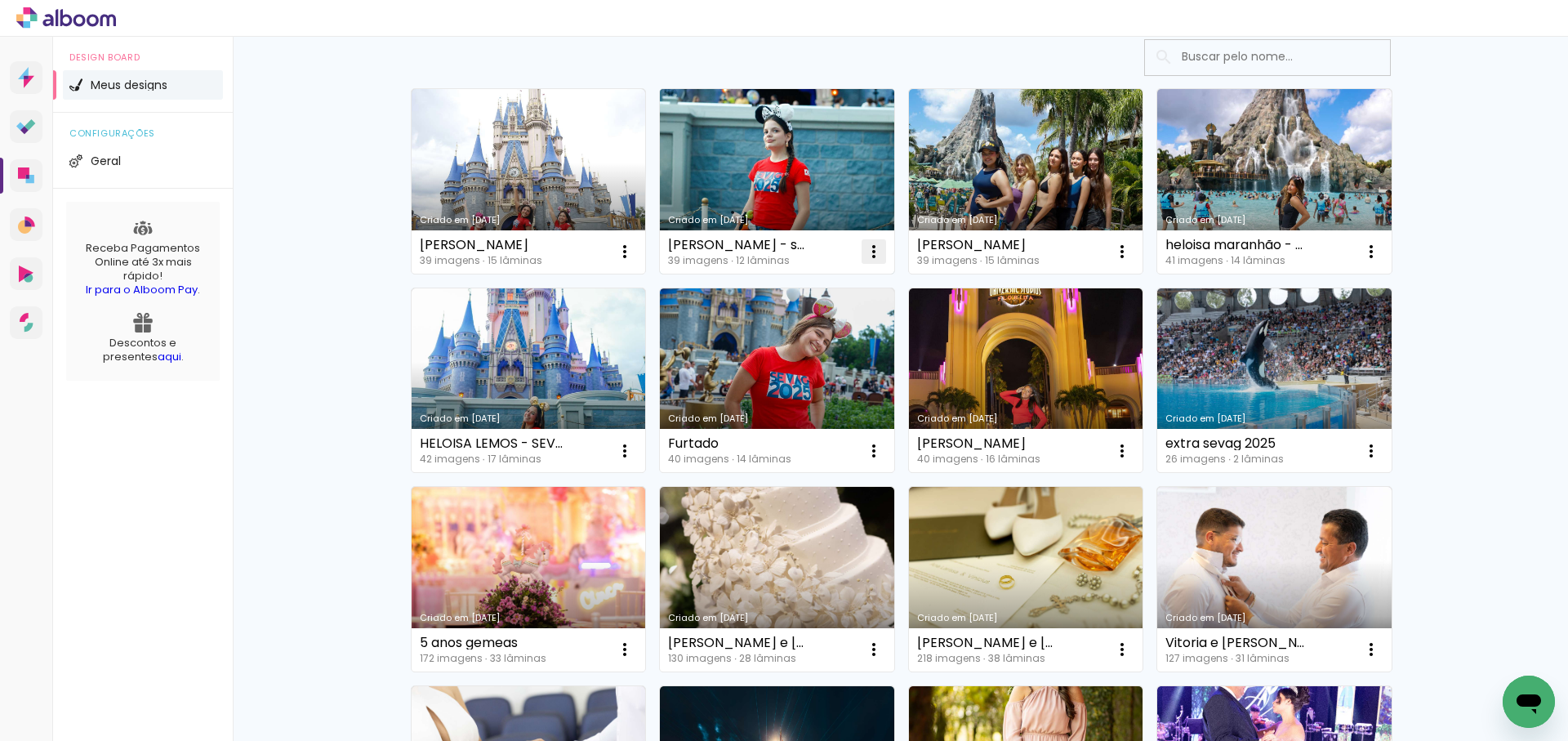
click at [635, 250] on iron-icon at bounding box center [625, 251] width 20 height 20
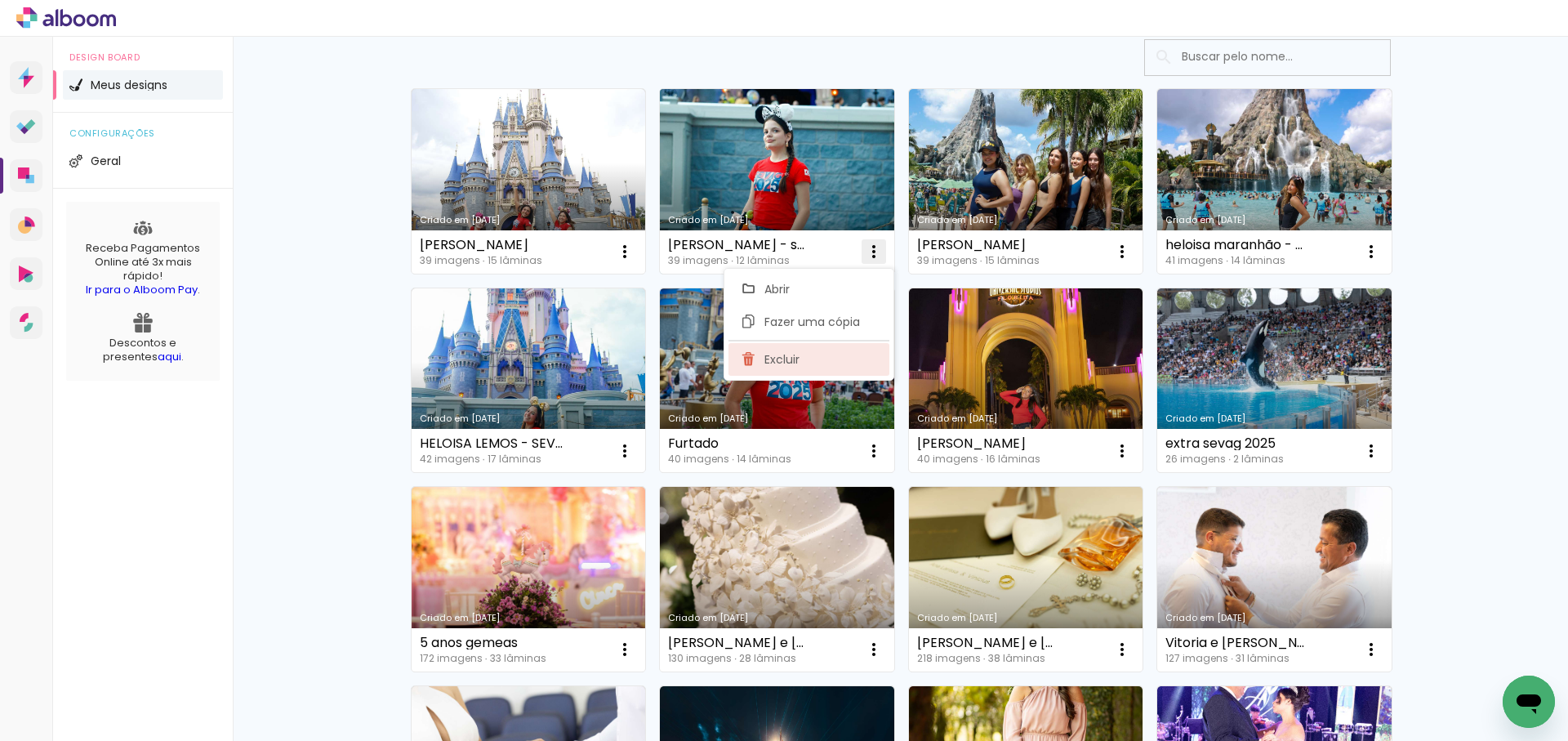
click at [782, 361] on span "Excluir" at bounding box center [782, 360] width 35 height 12
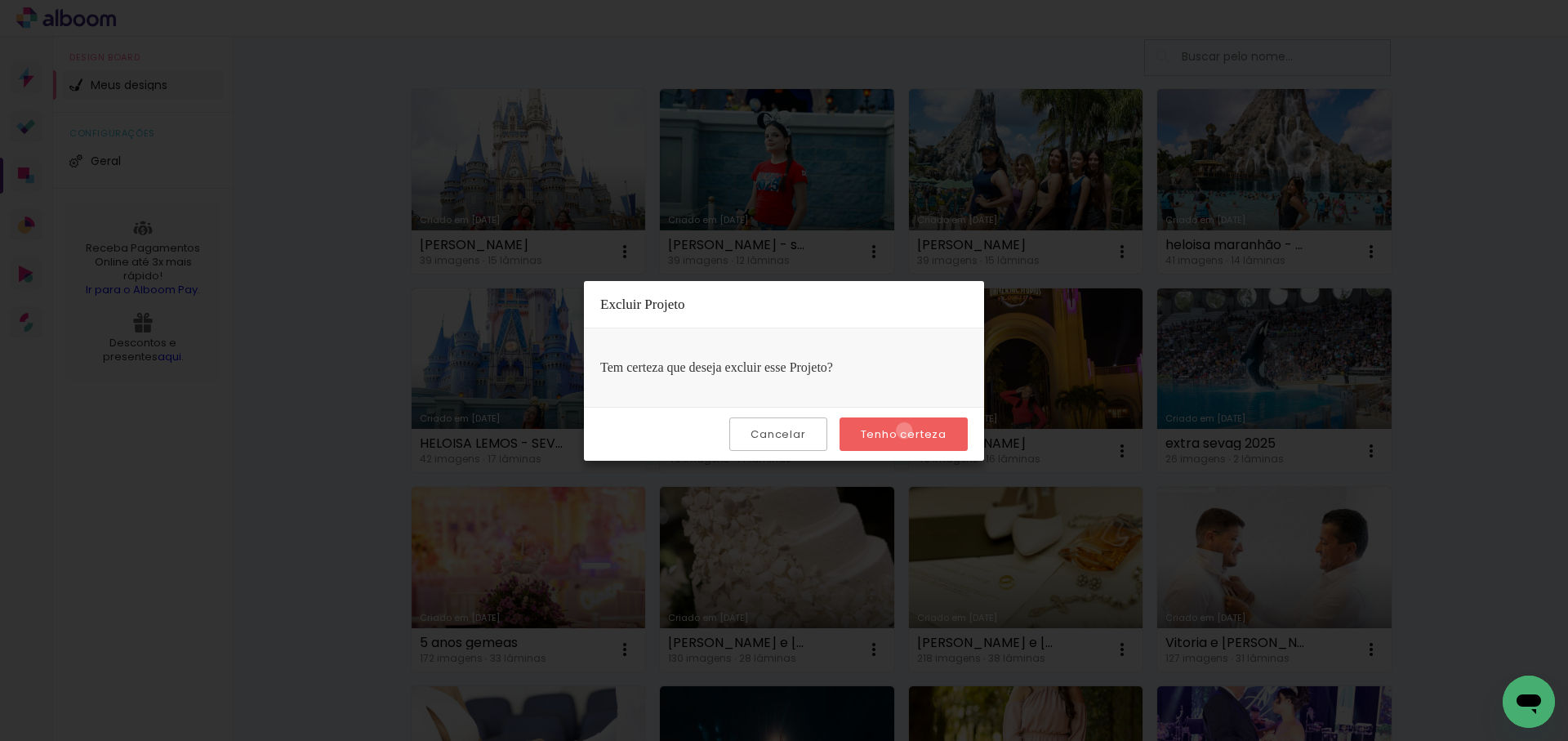
click at [0, 0] on slot "Tenho certeza" at bounding box center [0, 0] width 0 height 0
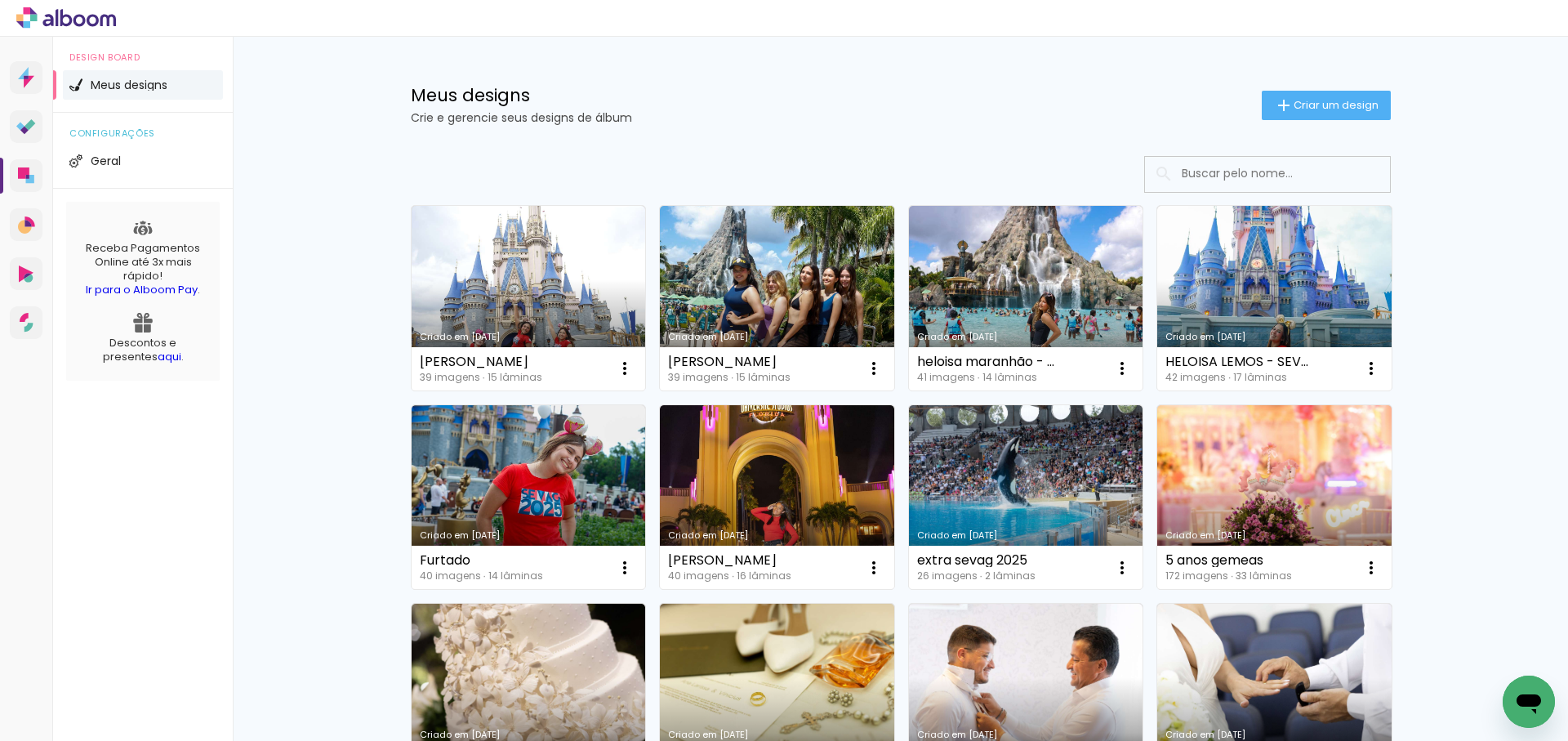
scroll to position [0, 0]
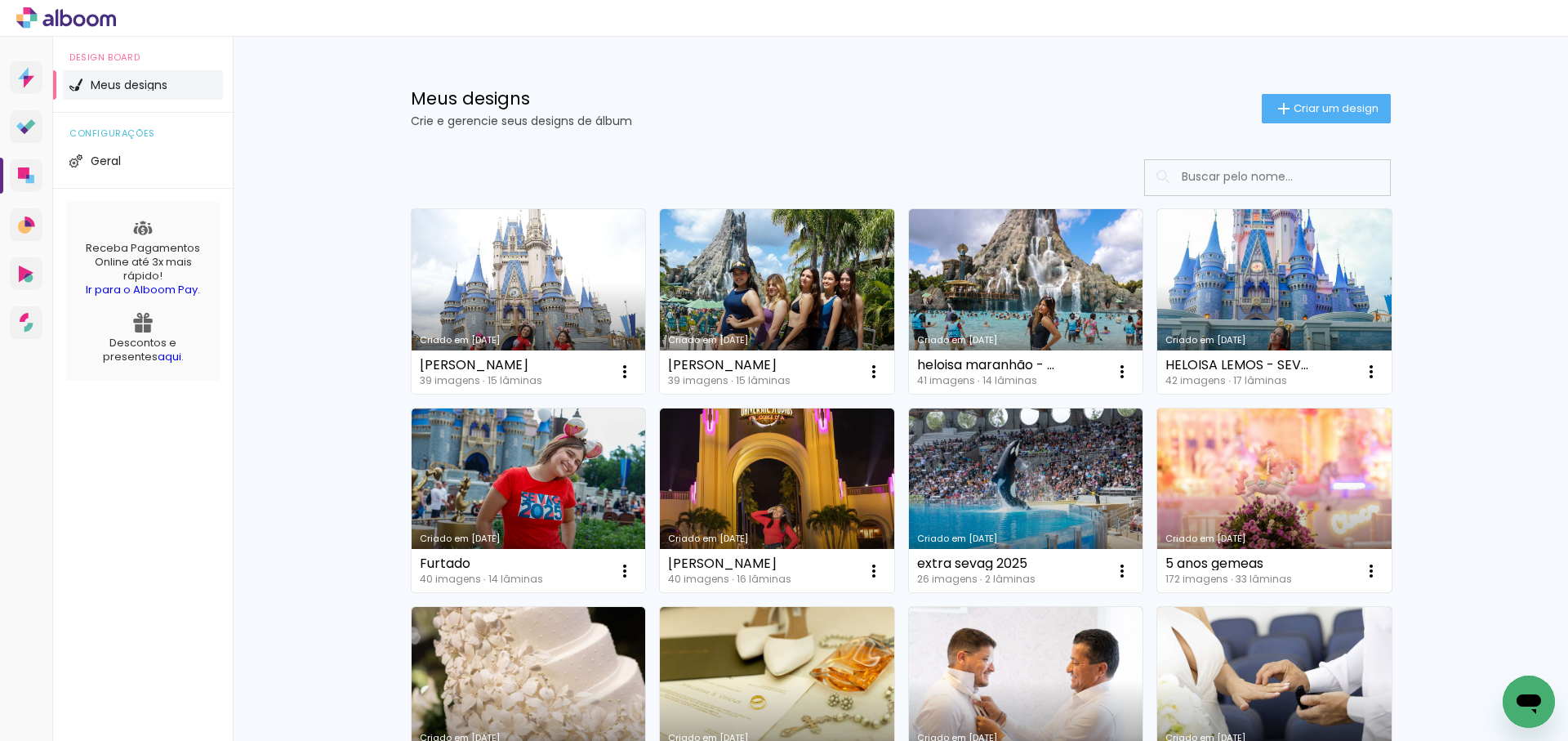
click at [1273, 493] on link "Criado em [DATE]" at bounding box center [1274, 500] width 234 height 184
